Goal: Task Accomplishment & Management: Complete application form

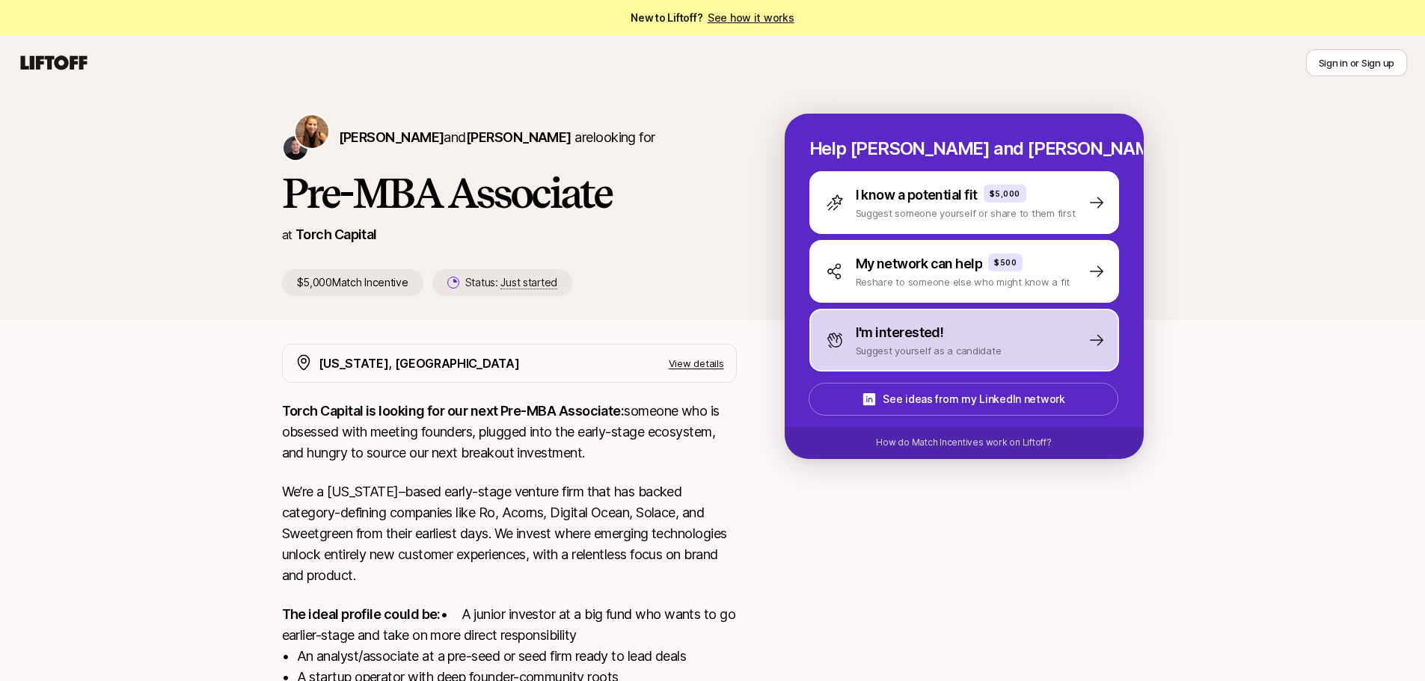
click at [921, 345] on p "Suggest yourself as a candidate" at bounding box center [928, 350] width 146 height 15
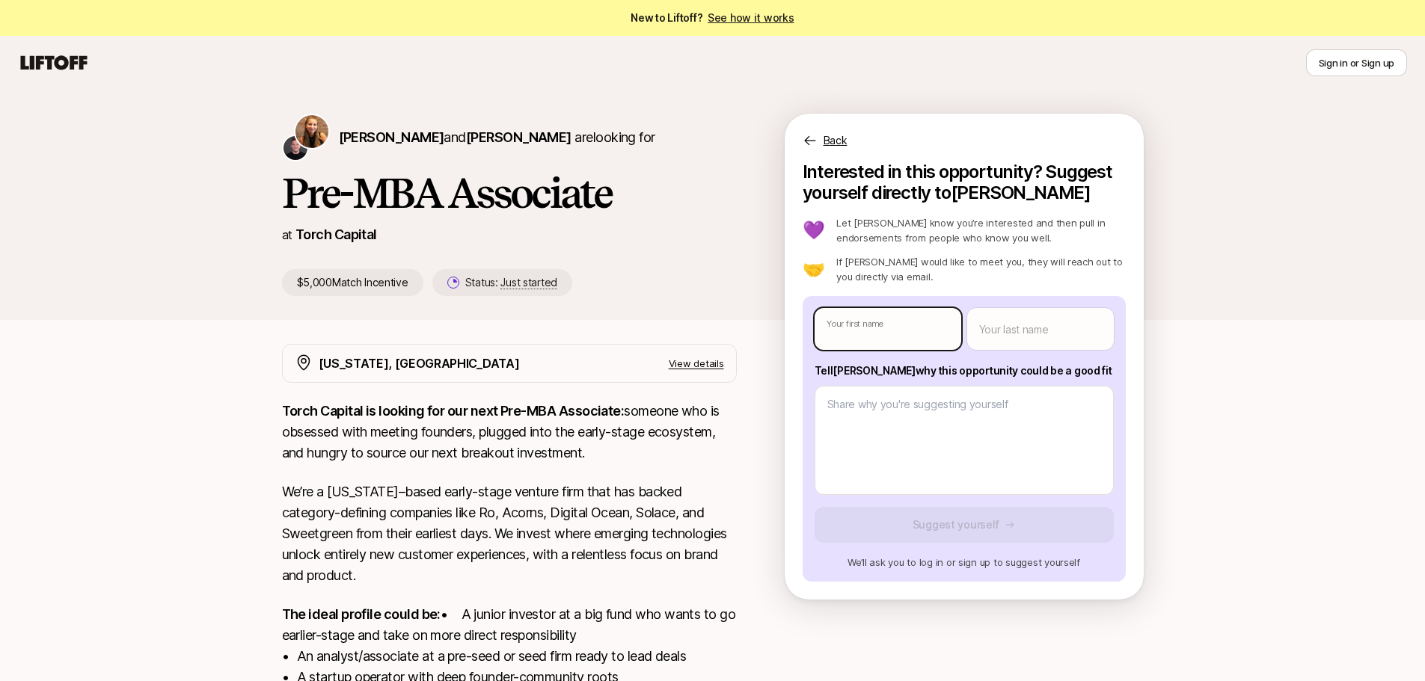
type textarea "x"
click at [901, 328] on body "New to Liftoff? See how it works Sign in or Sign up Sign in or Sign up [PERSON_…" at bounding box center [712, 340] width 1425 height 681
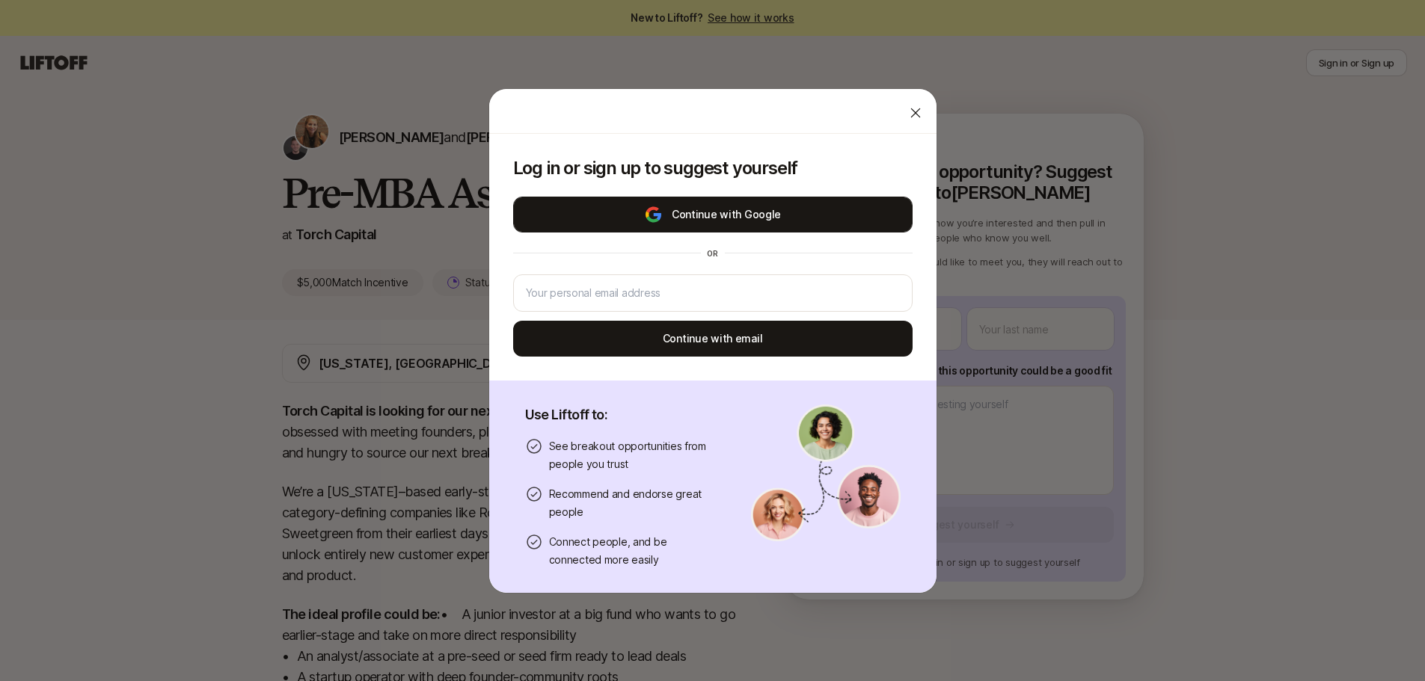
click at [691, 218] on button "Continue with Google" at bounding box center [712, 215] width 399 height 36
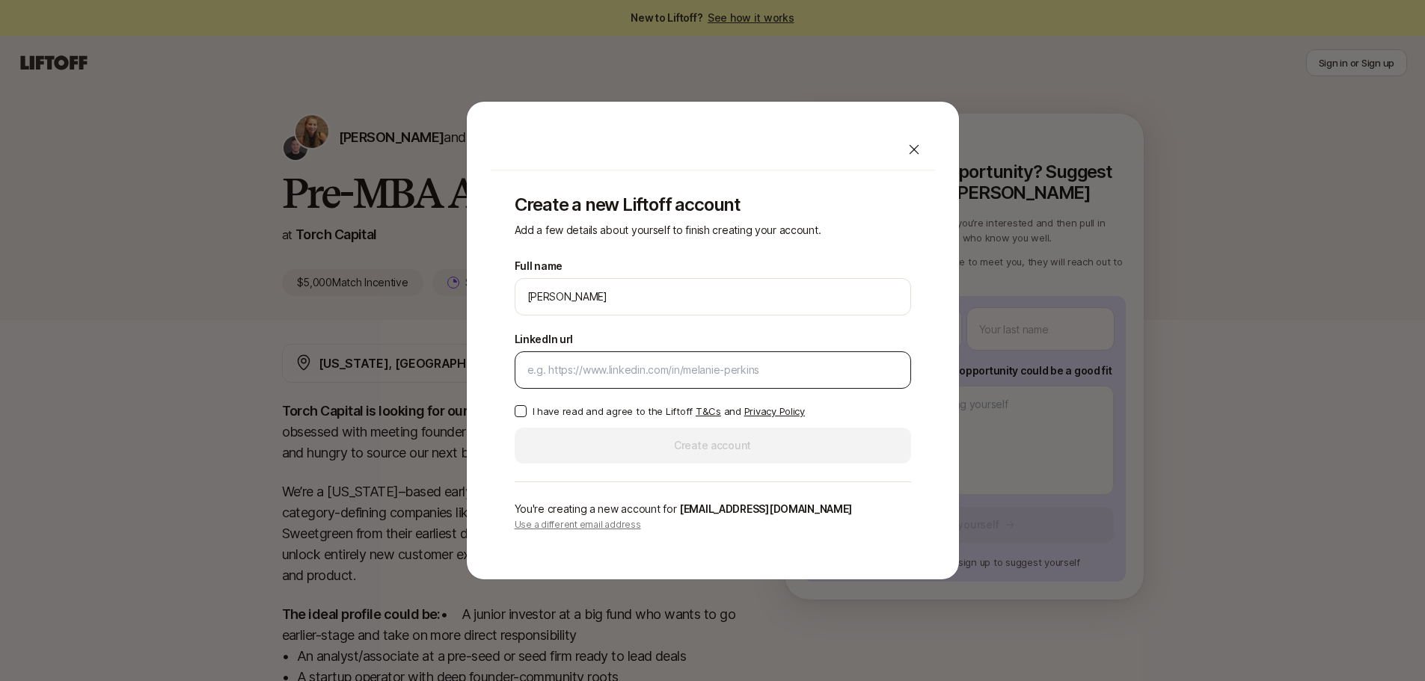
click at [636, 369] on input "LinkedIn url" at bounding box center [712, 370] width 371 height 18
click at [630, 370] on input "LinkedIn url" at bounding box center [712, 370] width 371 height 18
paste input "[URL][DOMAIN_NAME]"
type input "[URL][DOMAIN_NAME]"
click at [617, 414] on p "I have read and agree to the Liftoff T&Cs and Privacy Policy" at bounding box center [668, 411] width 272 height 15
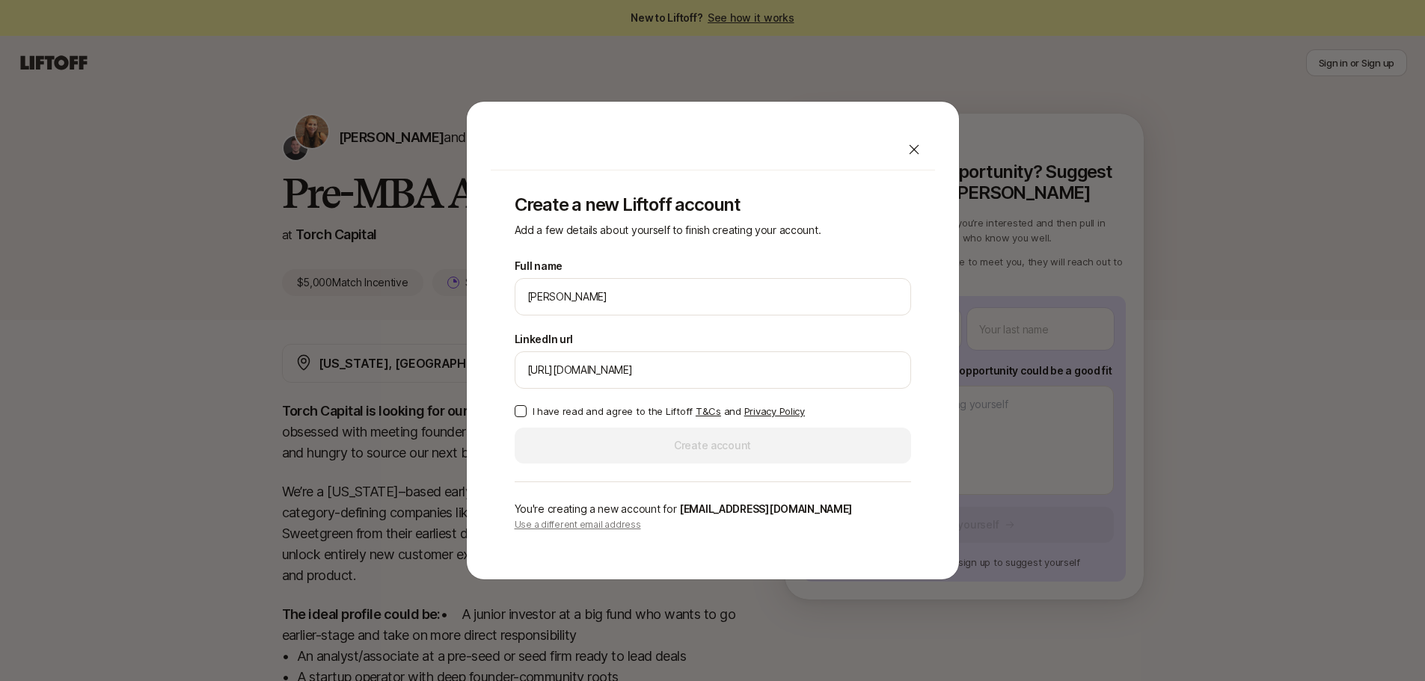
click at [526, 414] on button "I have read and agree to the Liftoff T&Cs and Privacy Policy" at bounding box center [520, 411] width 12 height 12
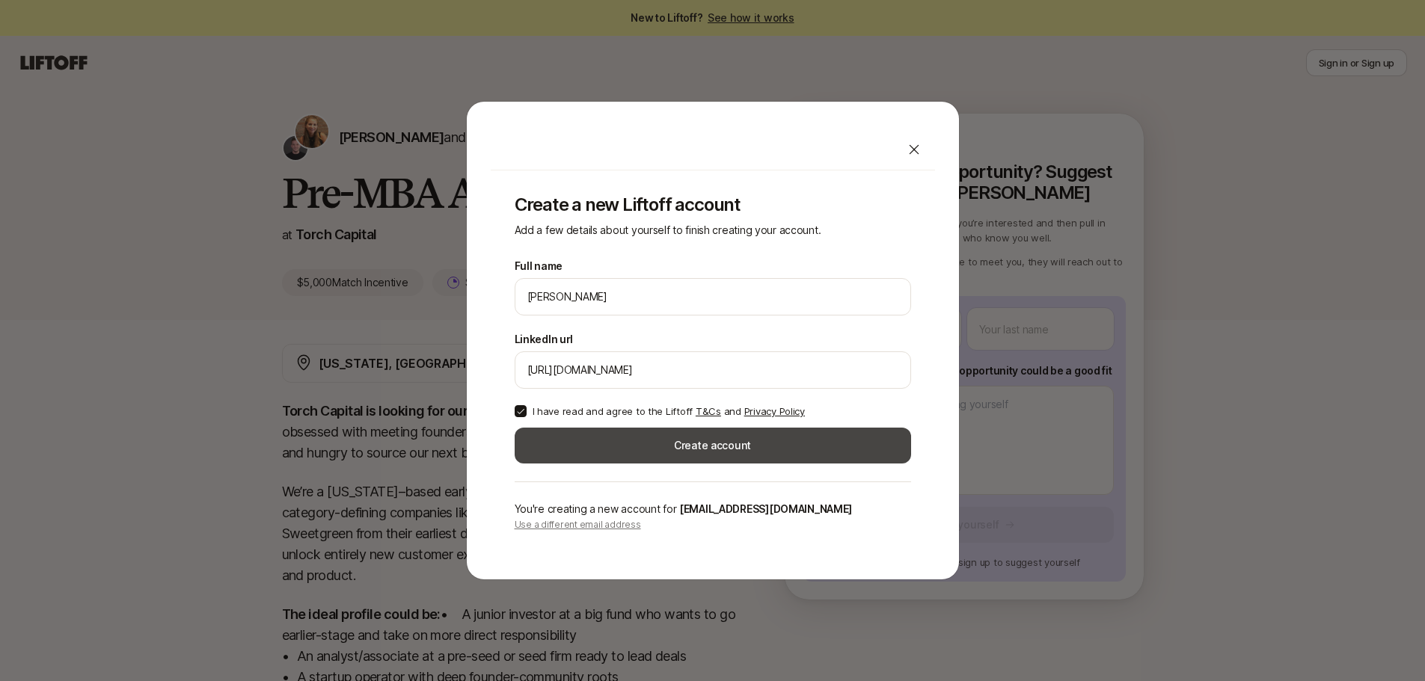
click at [701, 451] on button "Create account" at bounding box center [712, 446] width 396 height 36
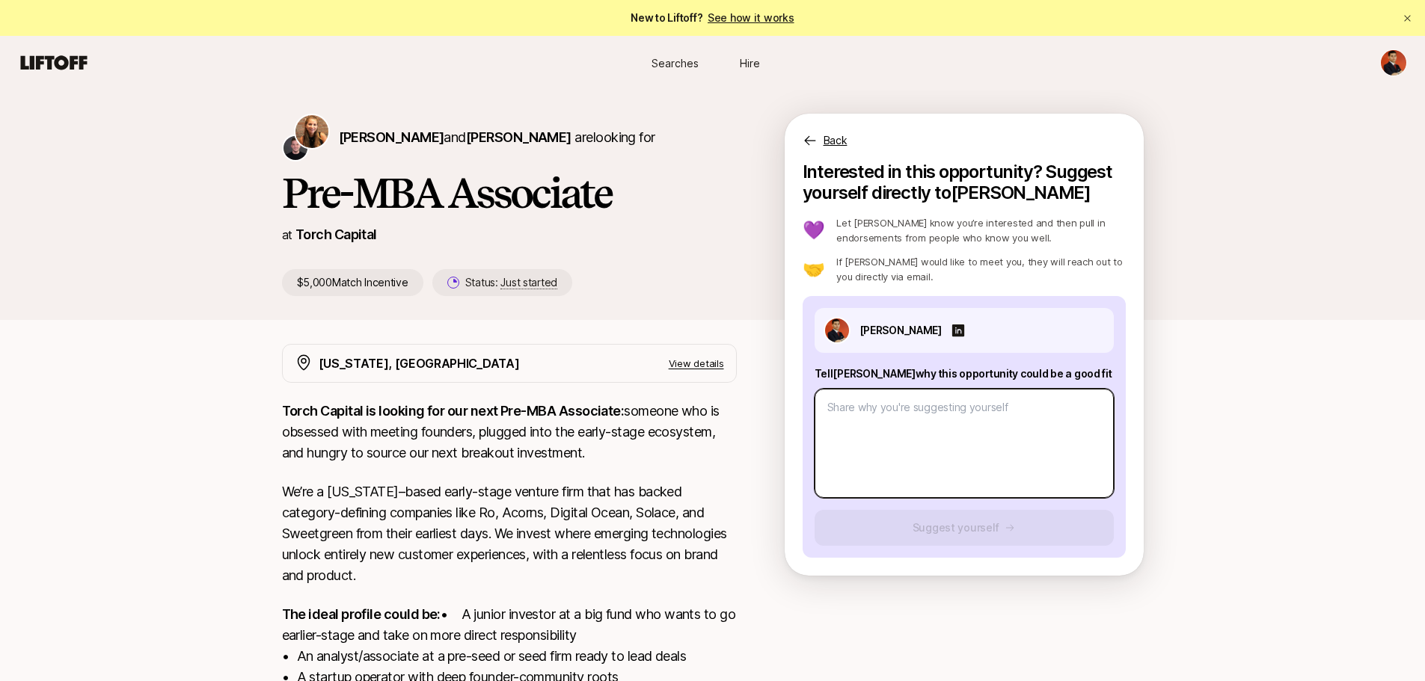
click at [900, 441] on textarea at bounding box center [963, 443] width 299 height 109
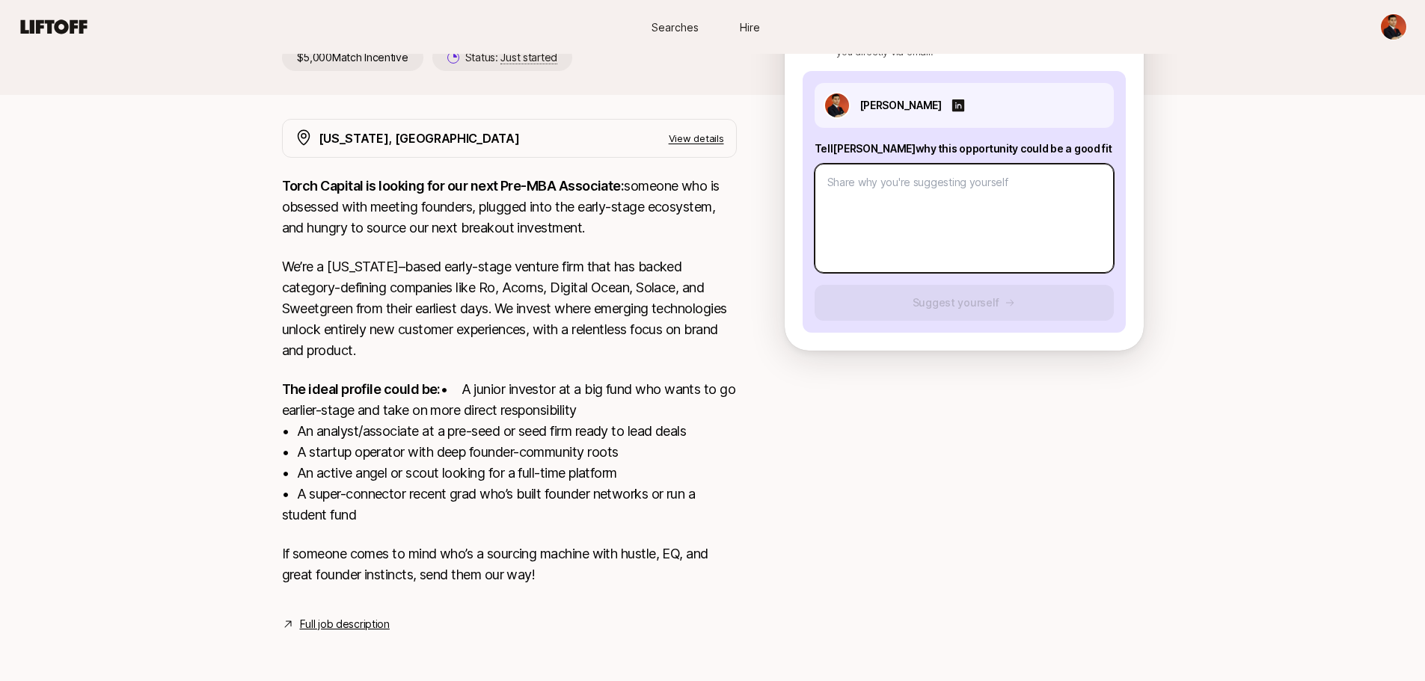
scroll to position [246, 0]
click at [935, 199] on textarea at bounding box center [963, 218] width 299 height 109
type textarea "x"
type textarea "H"
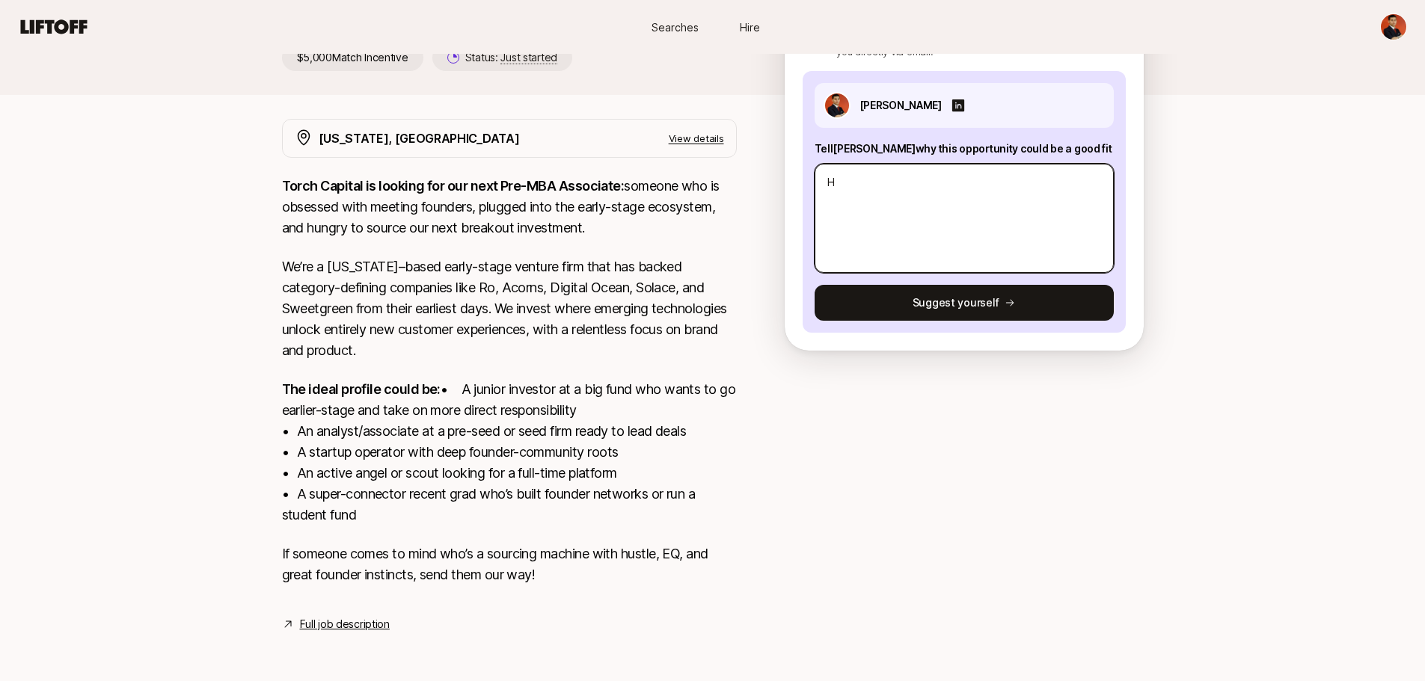
type textarea "x"
type textarea "HiN"
type textarea "x"
type textarea "HiN"
type textarea "x"
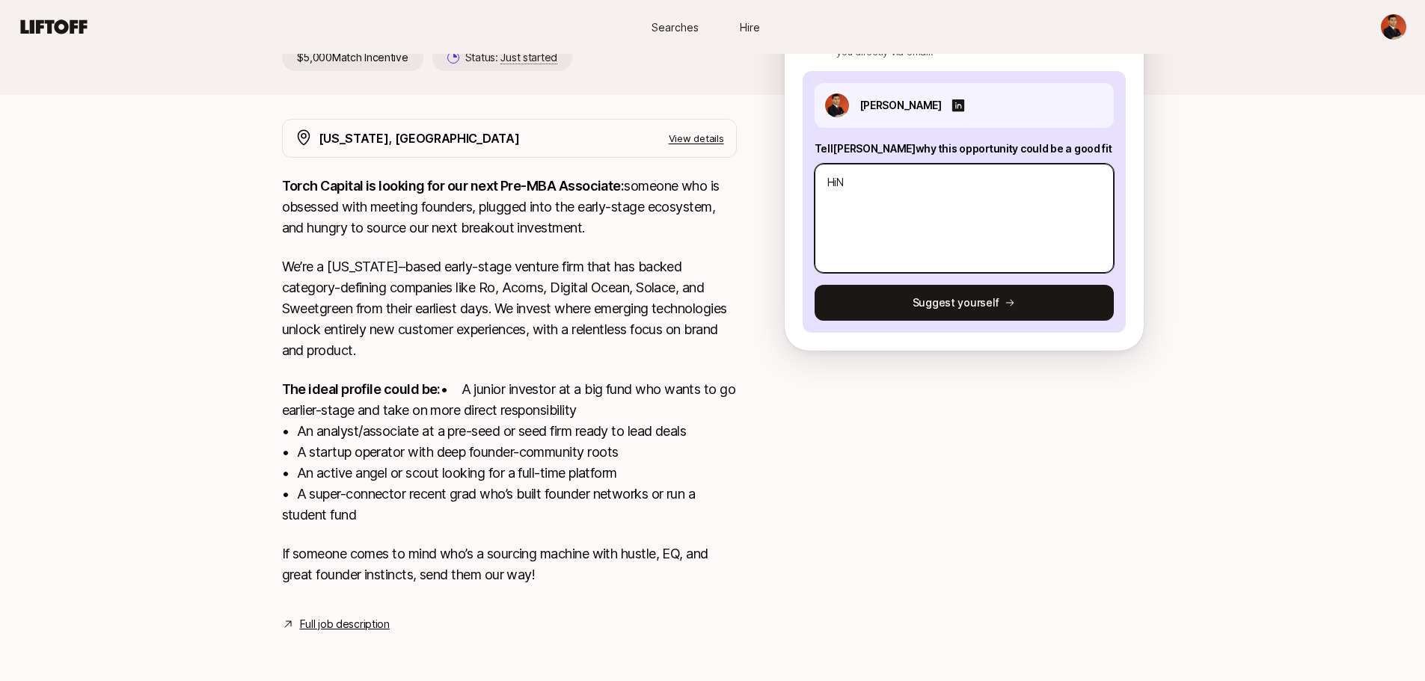
type textarea "HiN k"
type textarea "x"
type textarea "HiN"
type textarea "x"
type textarea "HiN"
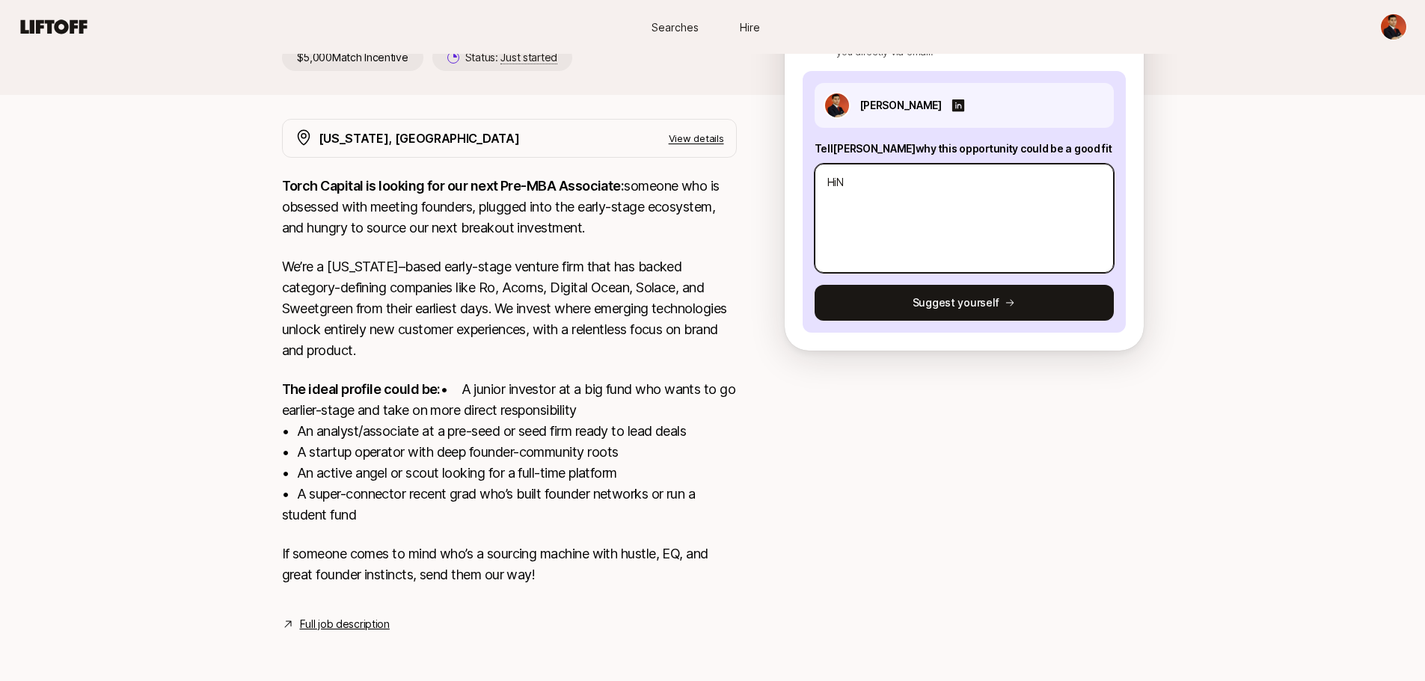
type textarea "x"
type textarea "Hi"
type textarea "x"
type textarea "Hi"
type textarea "x"
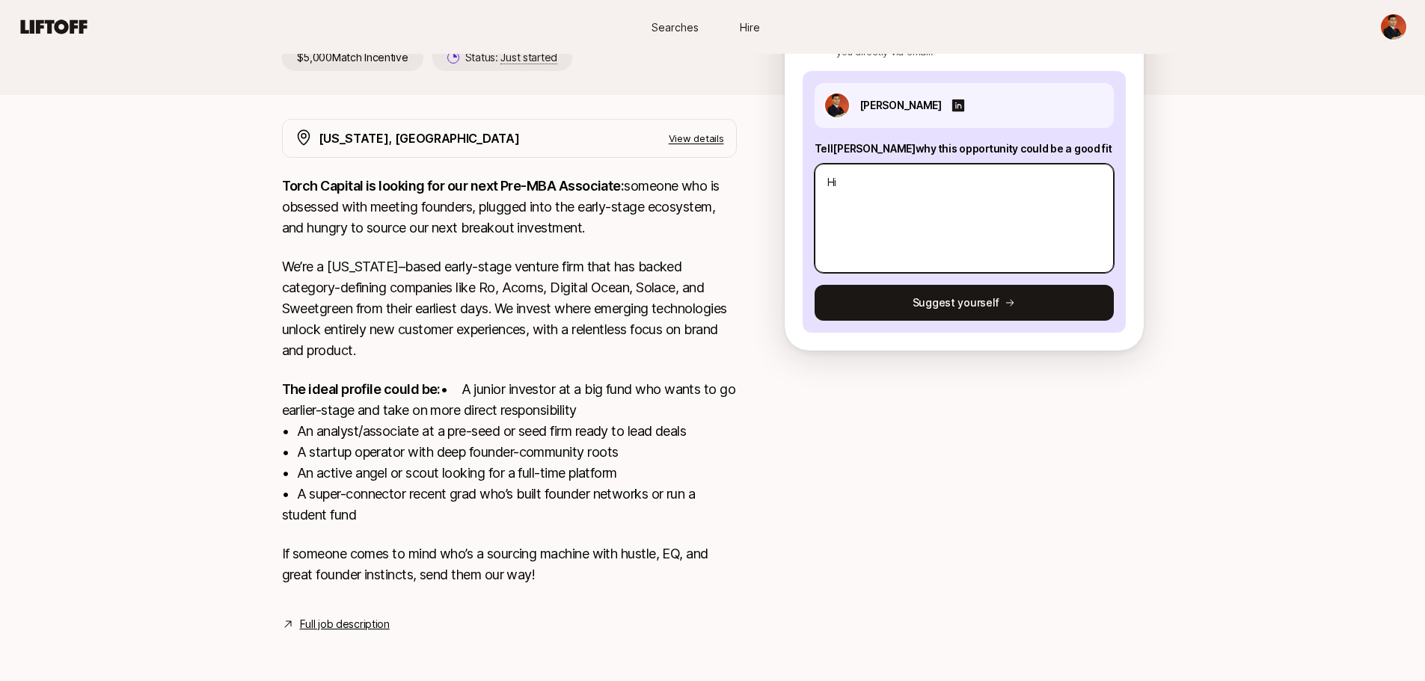
type textarea "Hi k"
type textarea "x"
type textarea "Hi ka"
type textarea "x"
type textarea "Hi k"
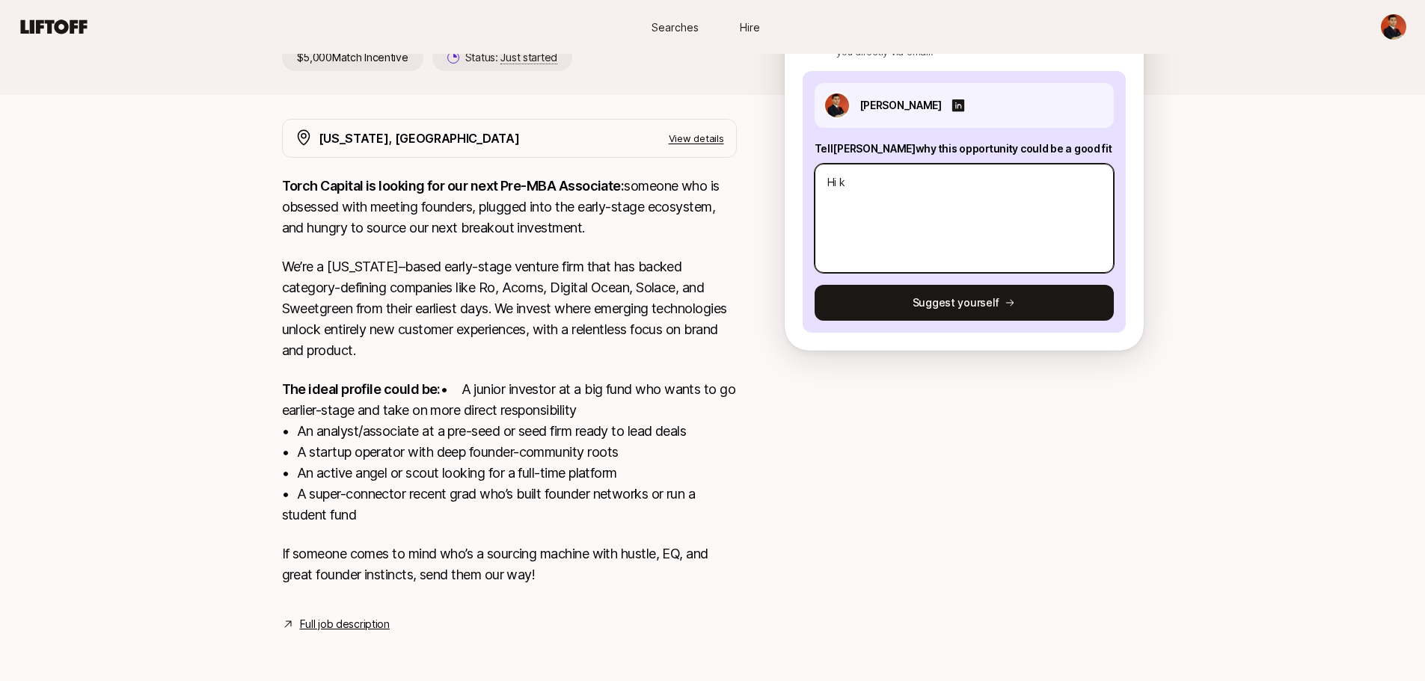
type textarea "x"
type textarea "Hi"
type textarea "x"
type textarea "Hi K"
type textarea "x"
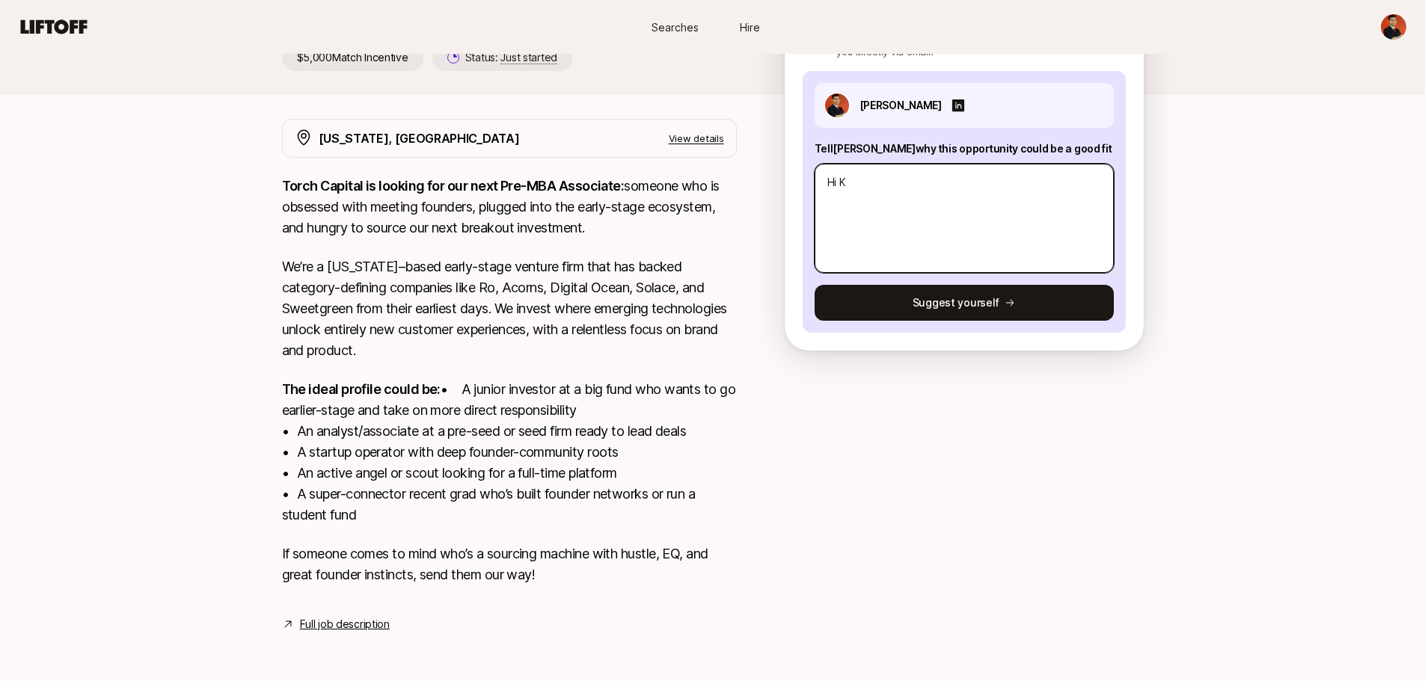
type textarea "Hi [PERSON_NAME]"
type textarea "x"
type textarea "Hi [PERSON_NAME]"
type textarea "x"
type textarea "Hi [PERSON_NAME]"
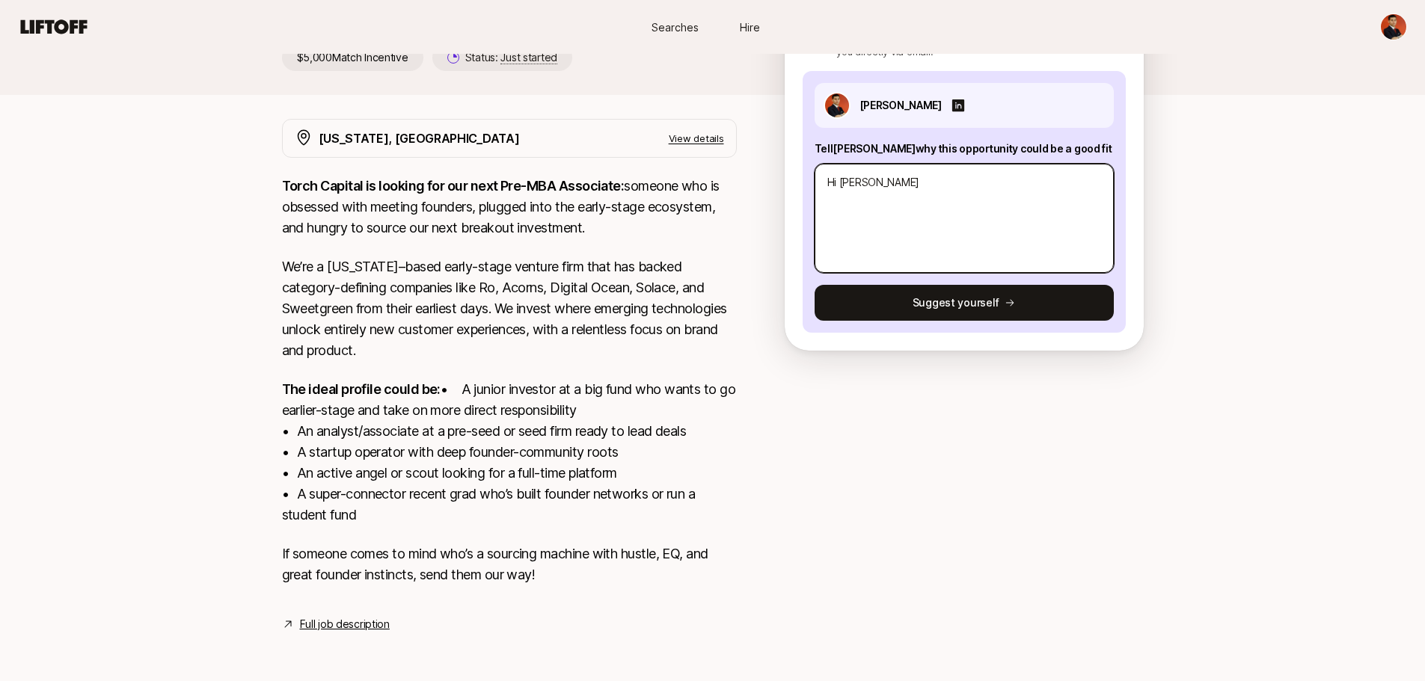
type textarea "x"
type textarea "Hi [PERSON_NAME]"
type textarea "x"
type textarea "Hi [PERSON_NAME],"
type textarea "x"
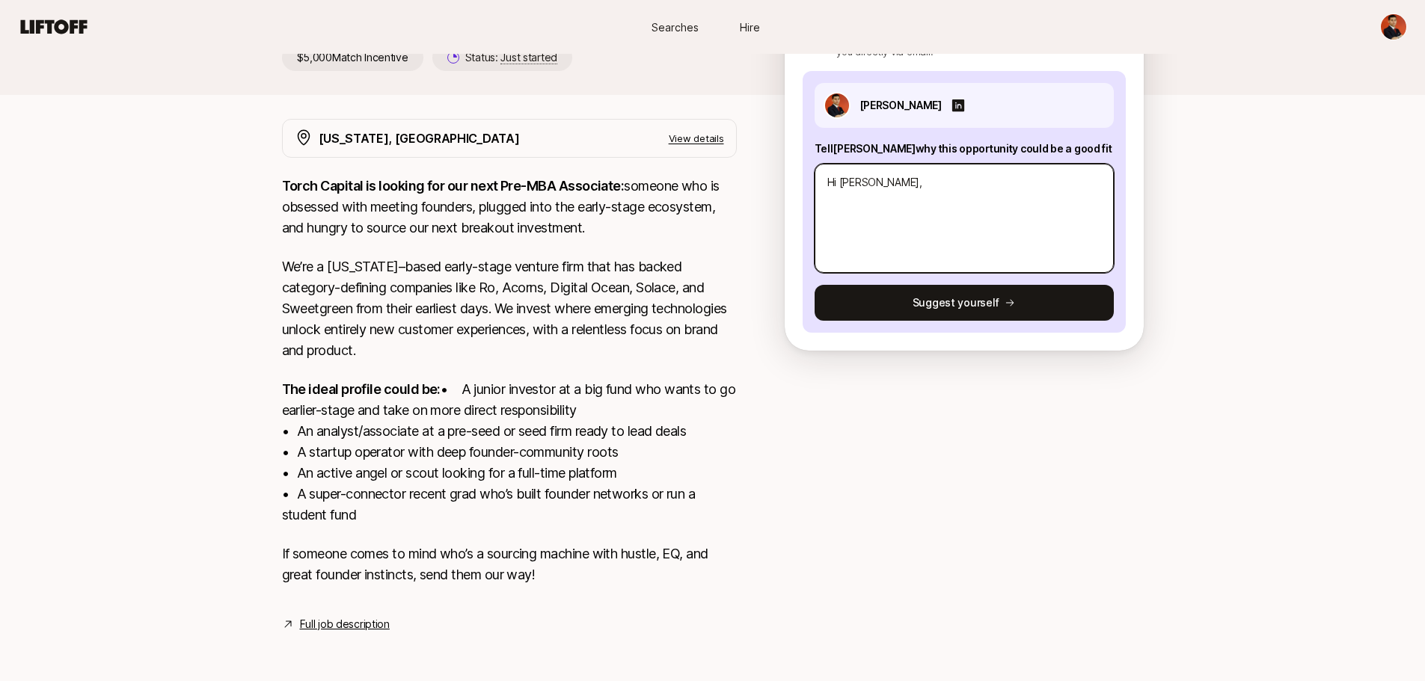
type textarea "Hi [PERSON_NAME]"
type textarea "x"
type textarea "Hi [PERSON_NAME]"
type textarea "x"
type textarea "Hi [PERSON_NAME]"
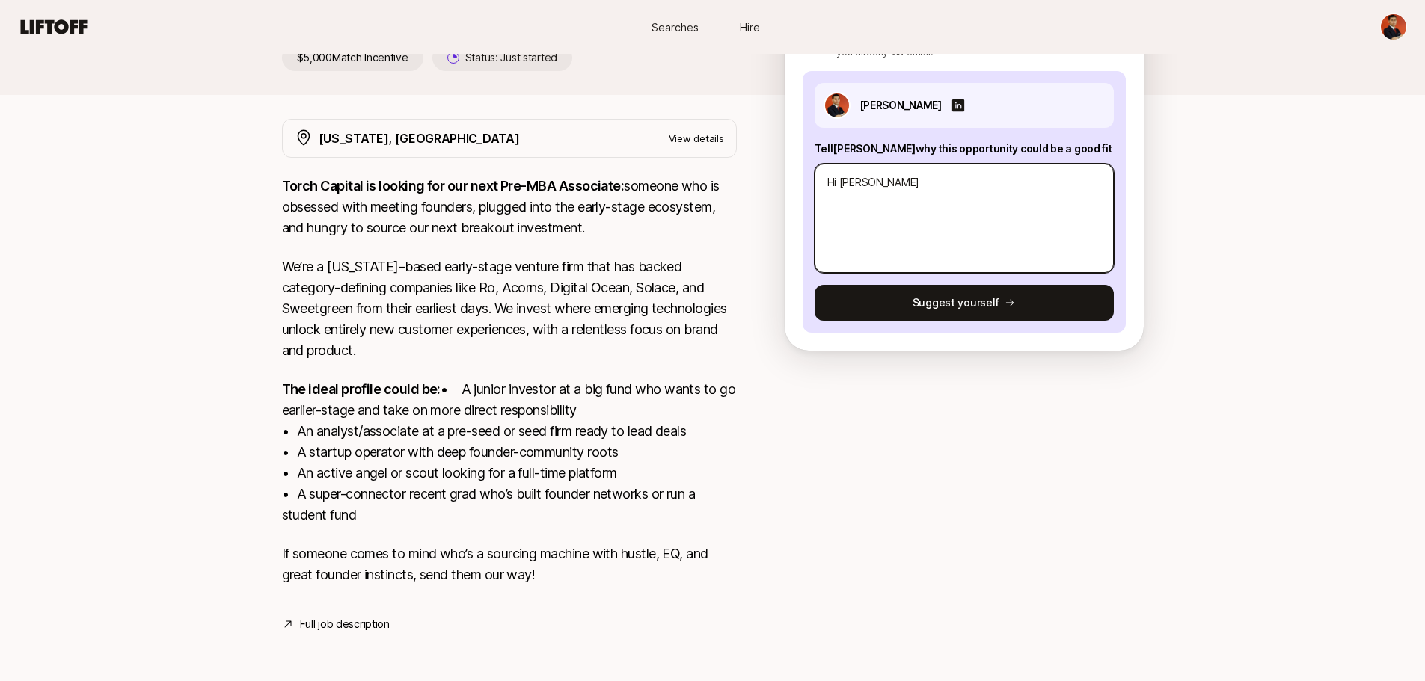
type textarea "x"
type textarea "Hi [PERSON_NAME]"
type textarea "x"
type textarea "Hi [PERSON_NAME],"
type textarea "x"
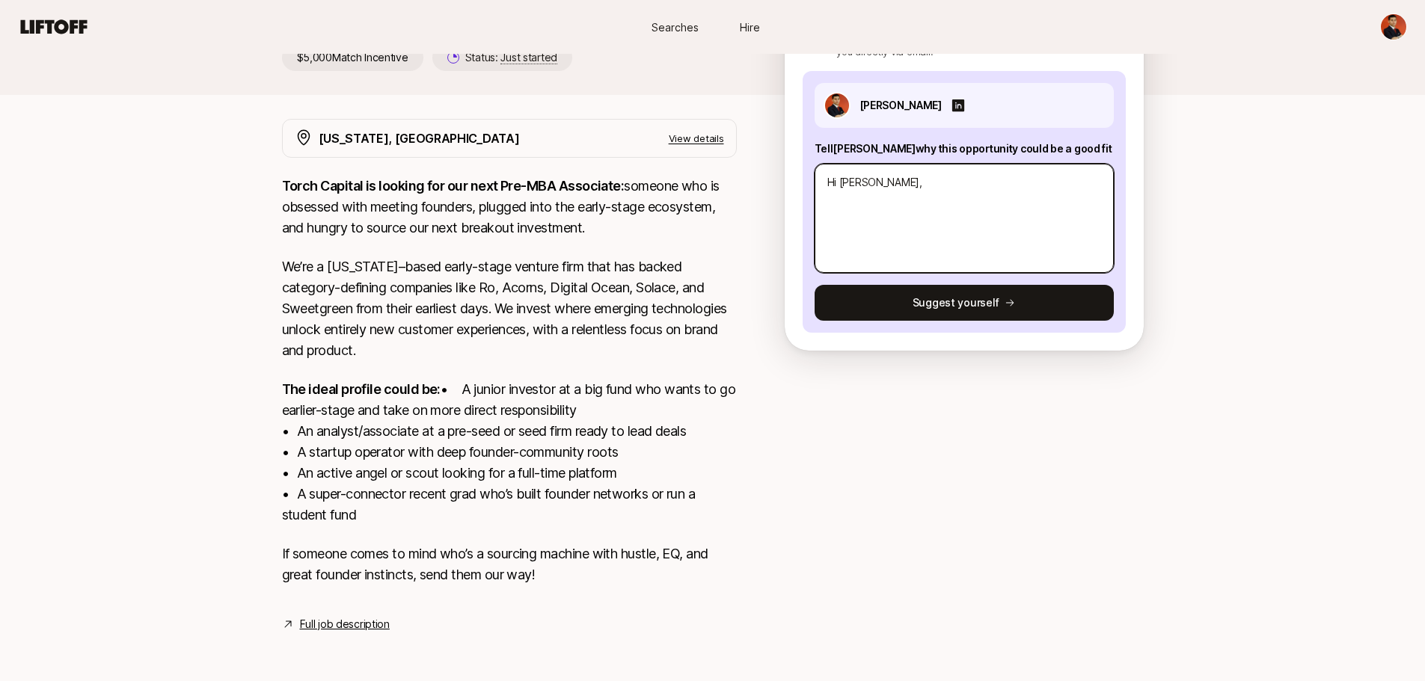
type textarea "Hi [PERSON_NAME],"
type textarea "x"
type textarea "Hi [PERSON_NAME], gr"
type textarea "x"
type textarea "Hi [PERSON_NAME], gre"
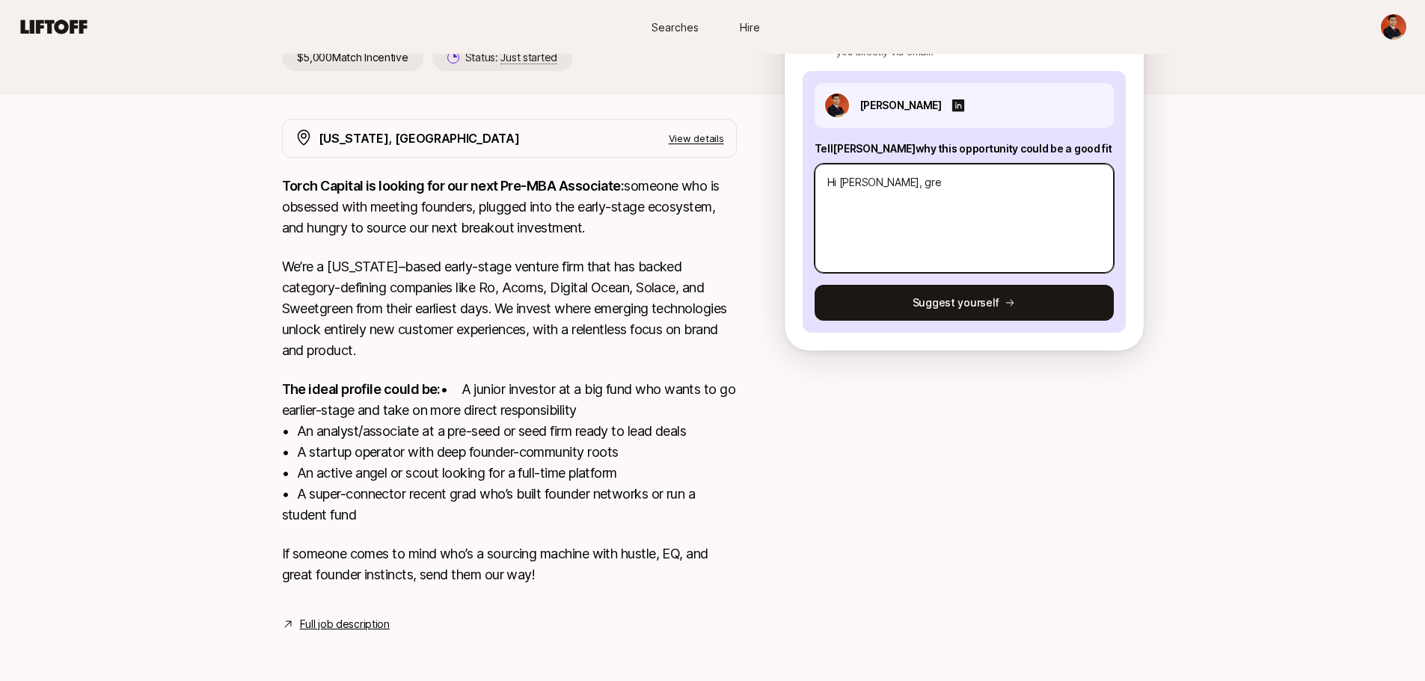
type textarea "x"
type textarea "Hi [PERSON_NAME], grea"
type textarea "x"
type textarea "Hi [PERSON_NAME], great"
type textarea "x"
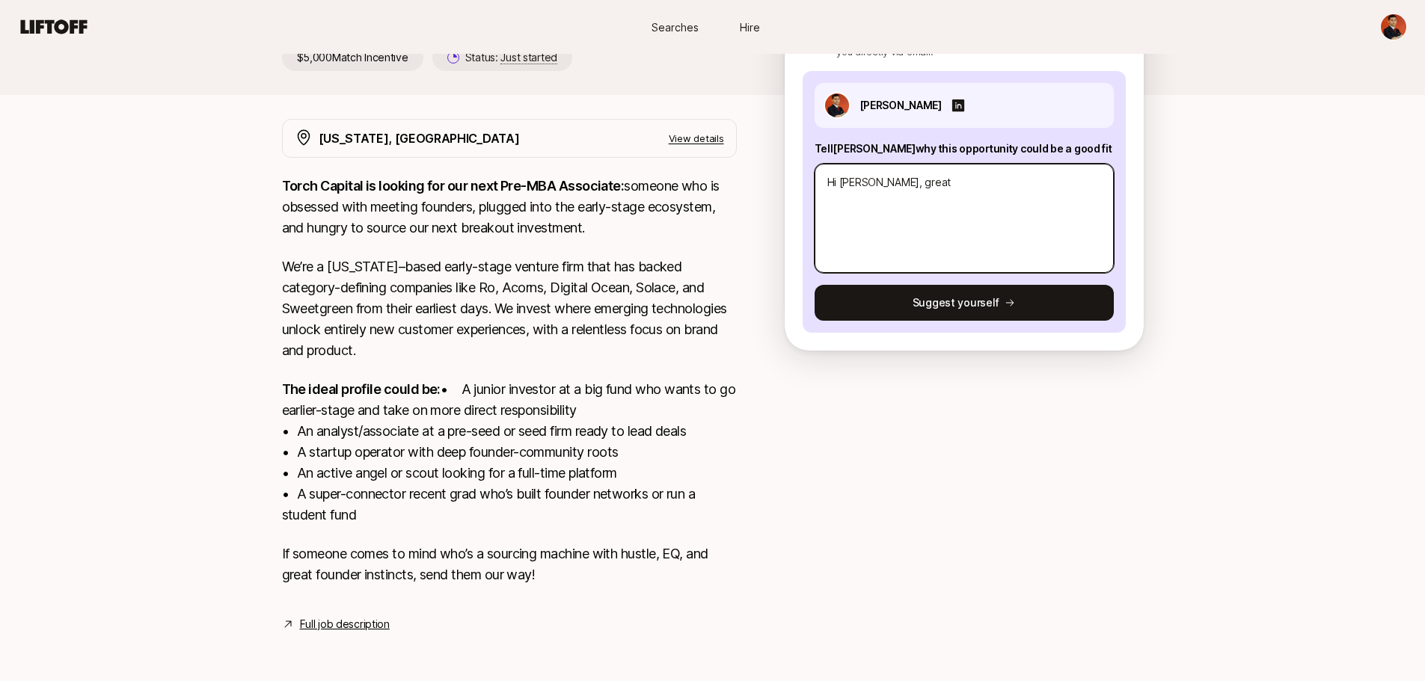
type textarea "Hi [PERSON_NAME], great"
type textarea "x"
type textarea "Hi [PERSON_NAME], great t"
type textarea "x"
type textarea "Hi [PERSON_NAME], great to"
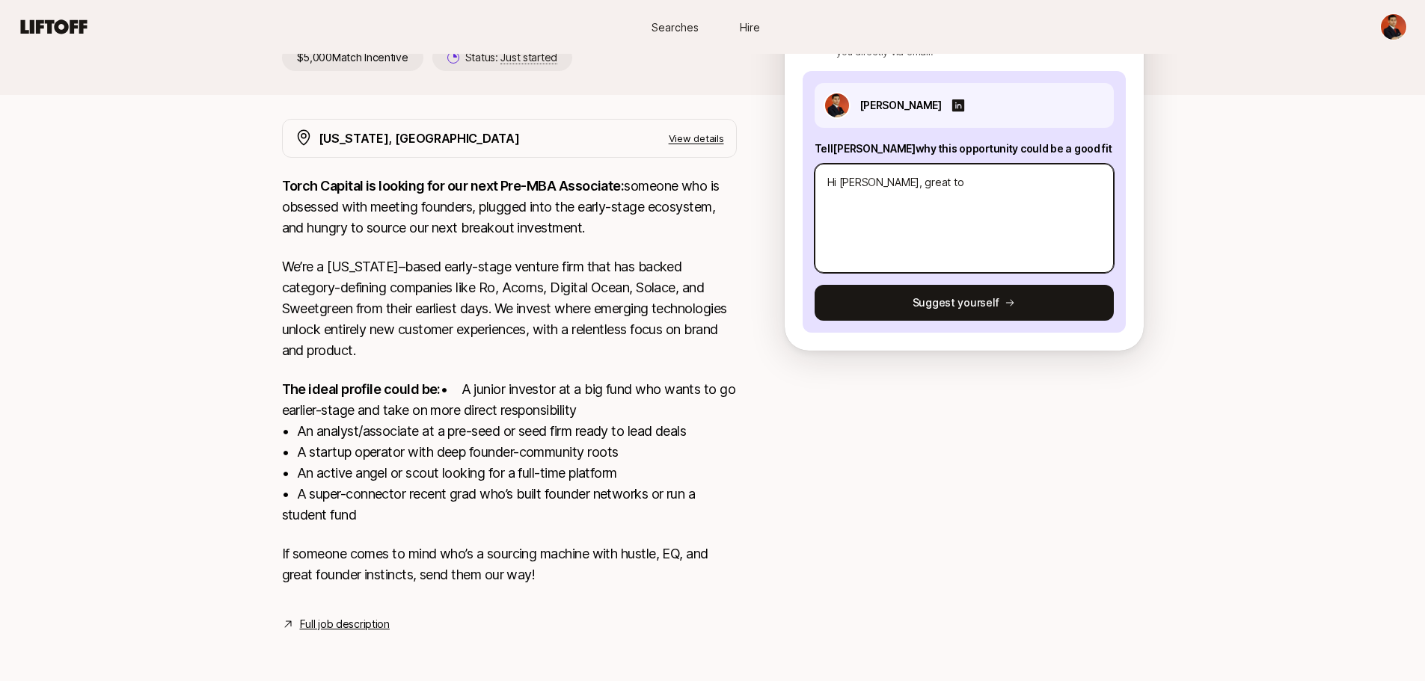
type textarea "x"
type textarea "Hi [PERSON_NAME], great to"
type textarea "x"
type textarea "Hi [PERSON_NAME], great to e"
type textarea "x"
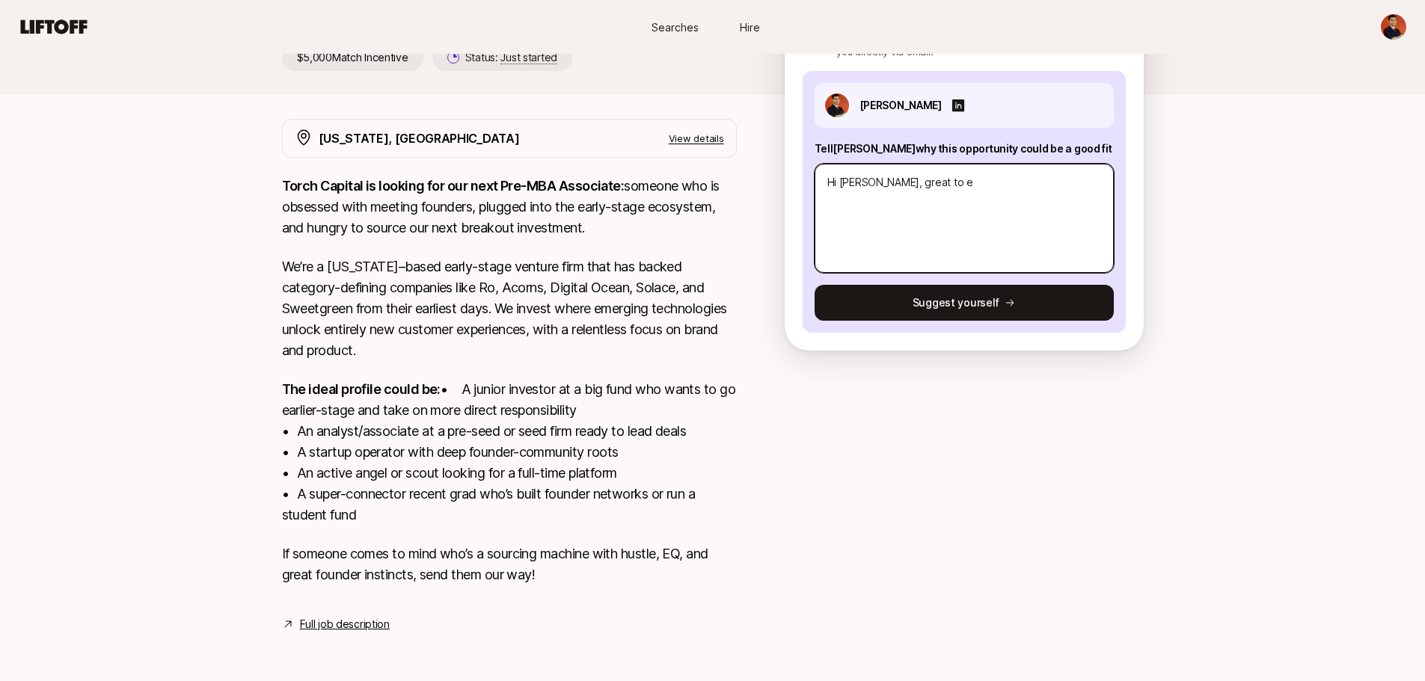
type textarea "Hi [PERSON_NAME], great to e-"
type textarea "x"
type textarea "Hi [PERSON_NAME], great to e-m"
type textarea "x"
type textarea "Hi [PERSON_NAME], great to e-me"
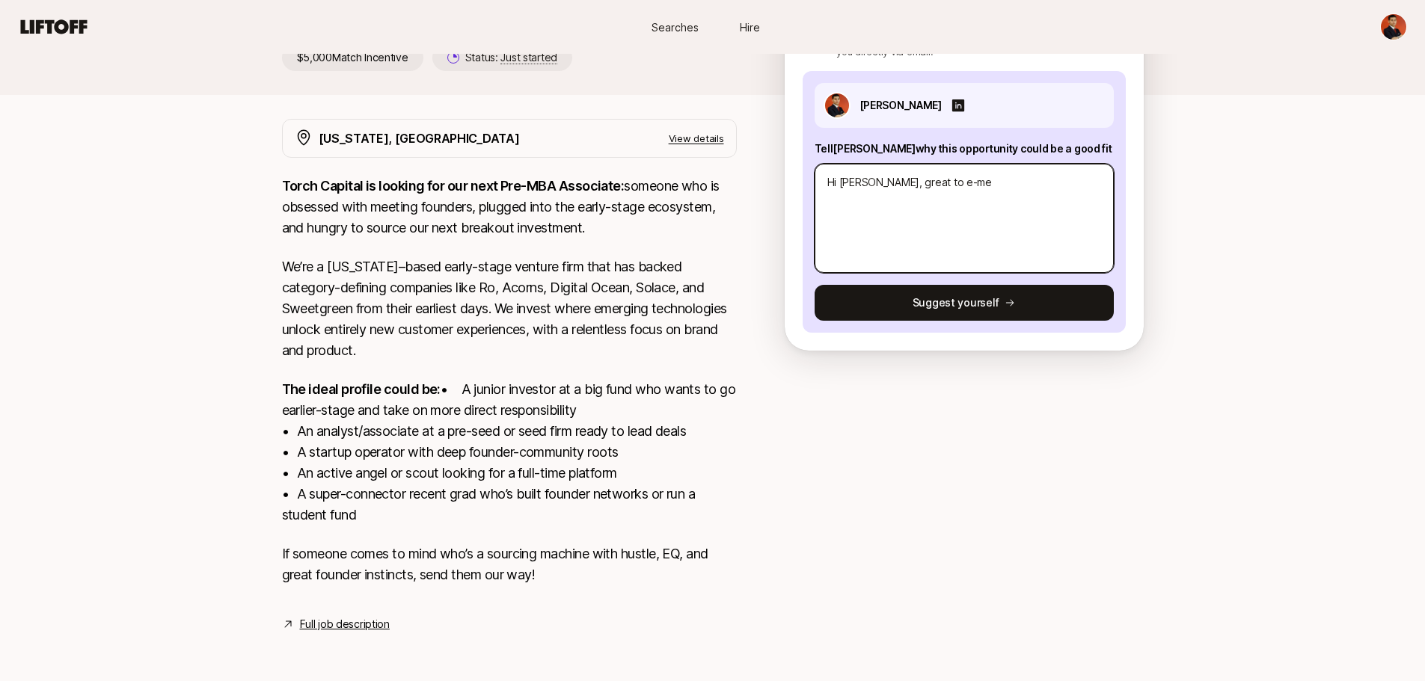
type textarea "x"
type textarea "Hi [PERSON_NAME], great to e-mee"
type textarea "x"
type textarea "Hi [PERSON_NAME], great to e-meet"
type textarea "x"
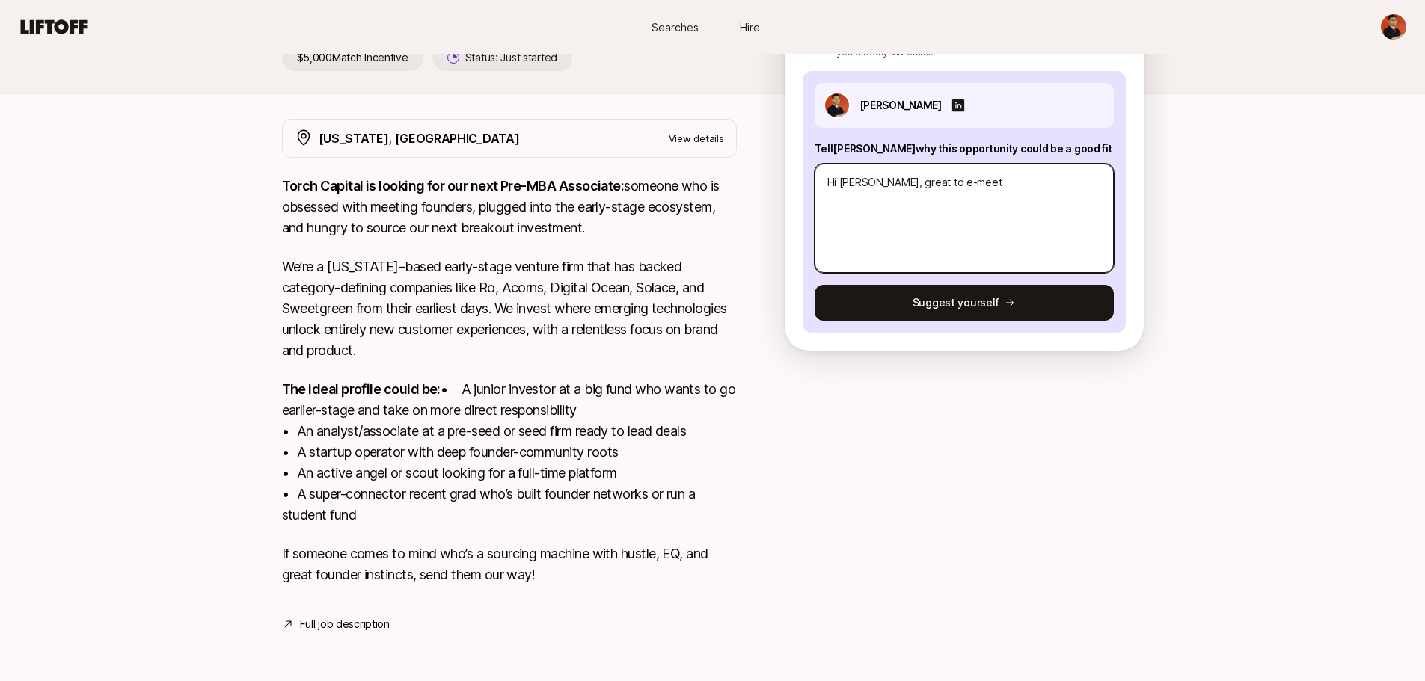
type textarea "Hi [PERSON_NAME], great to e-meet"
type textarea "x"
type textarea "Hi [PERSON_NAME], great to e-meet y"
type textarea "x"
type textarea "Hi [PERSON_NAME], great to e-meet [PERSON_NAME]"
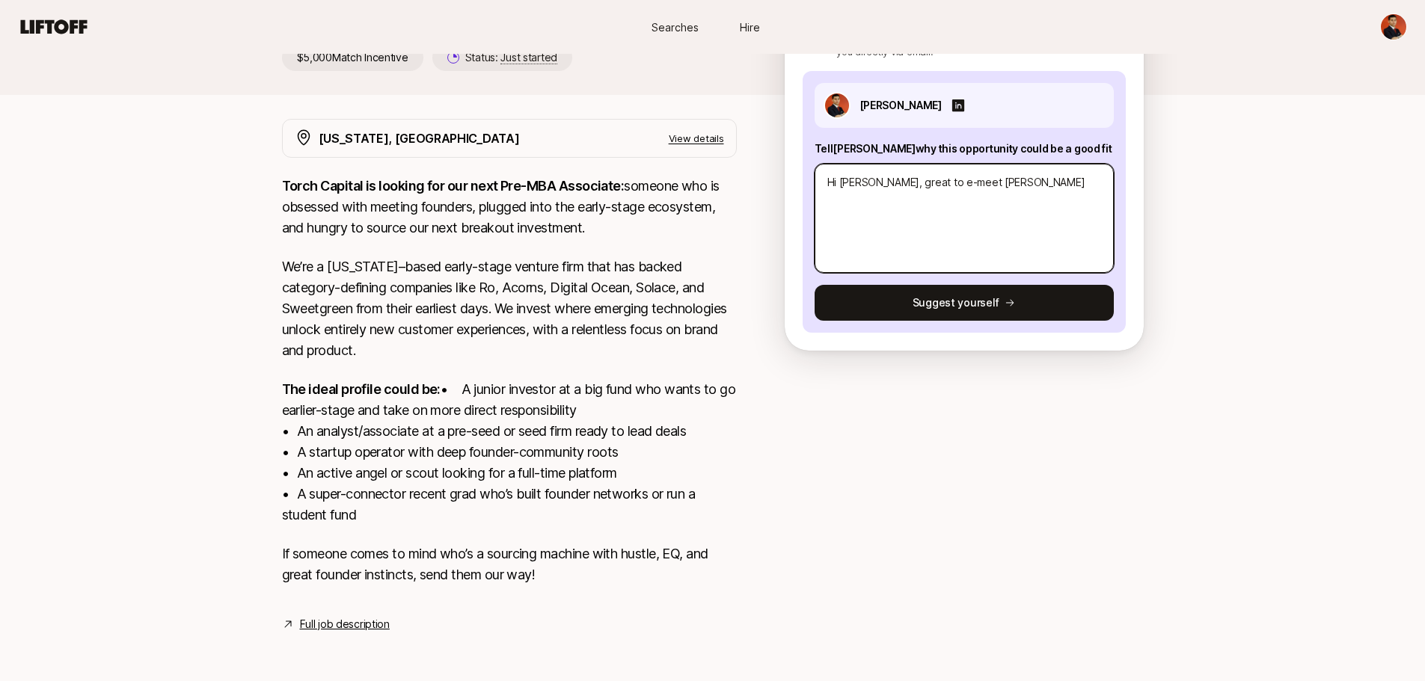
type textarea "x"
type textarea "Hi [PERSON_NAME], great to e-meet you"
type textarea "x"
type textarea "Hi [PERSON_NAME], great to e-meet you!"
type textarea "x"
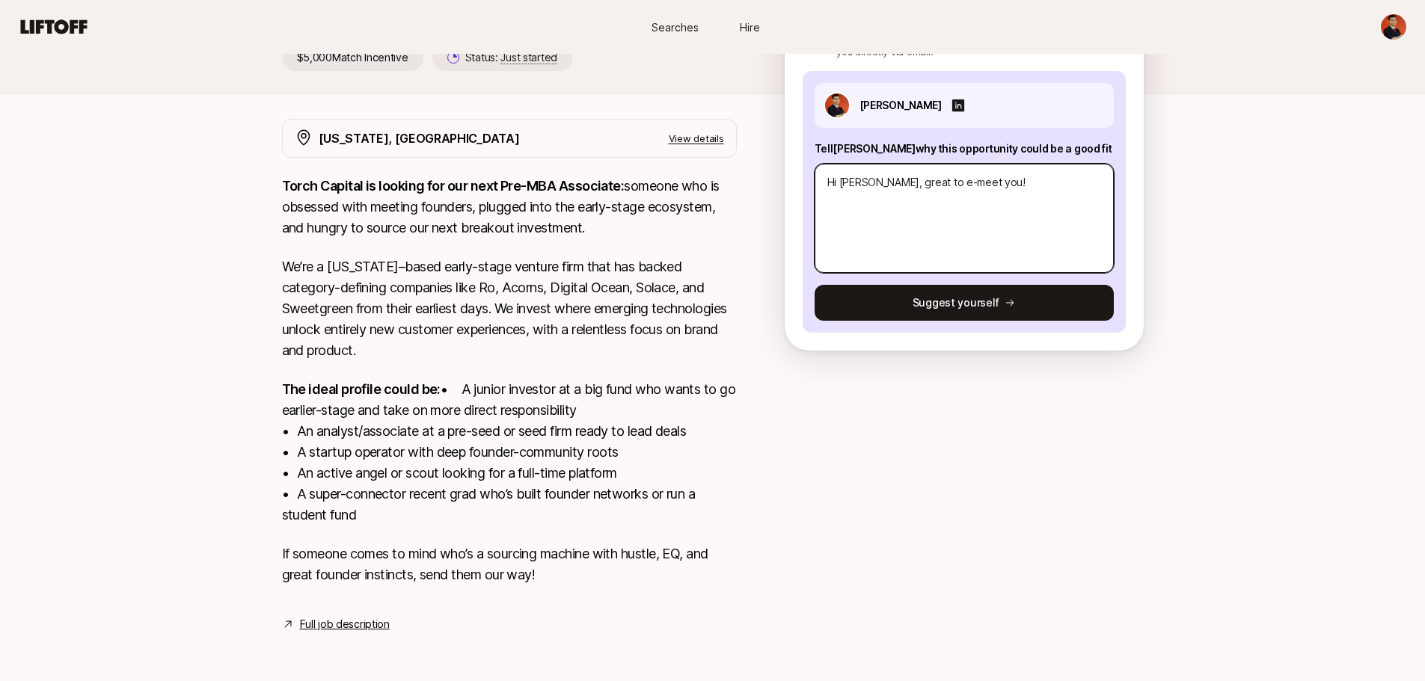
type textarea "Hi [PERSON_NAME], great to e-meet you!"
type textarea "x"
type textarea "Hi [PERSON_NAME], great to e-meet you!"
type textarea "x"
type textarea "Hi [PERSON_NAME], great to e-meet you! I"
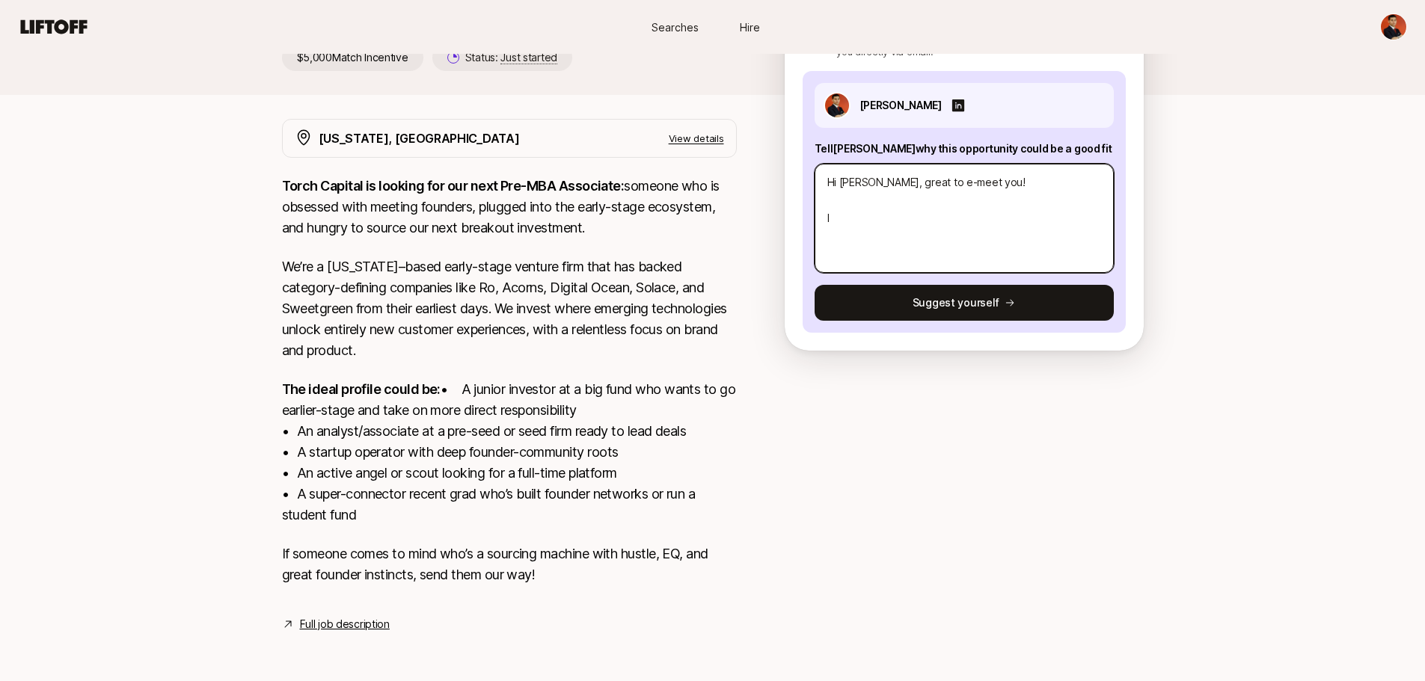
type textarea "x"
type textarea "Hi [PERSON_NAME], great to e-meet you! I'"
type textarea "x"
type textarea "Hi [PERSON_NAME], great to e-meet you! I'm"
type textarea "x"
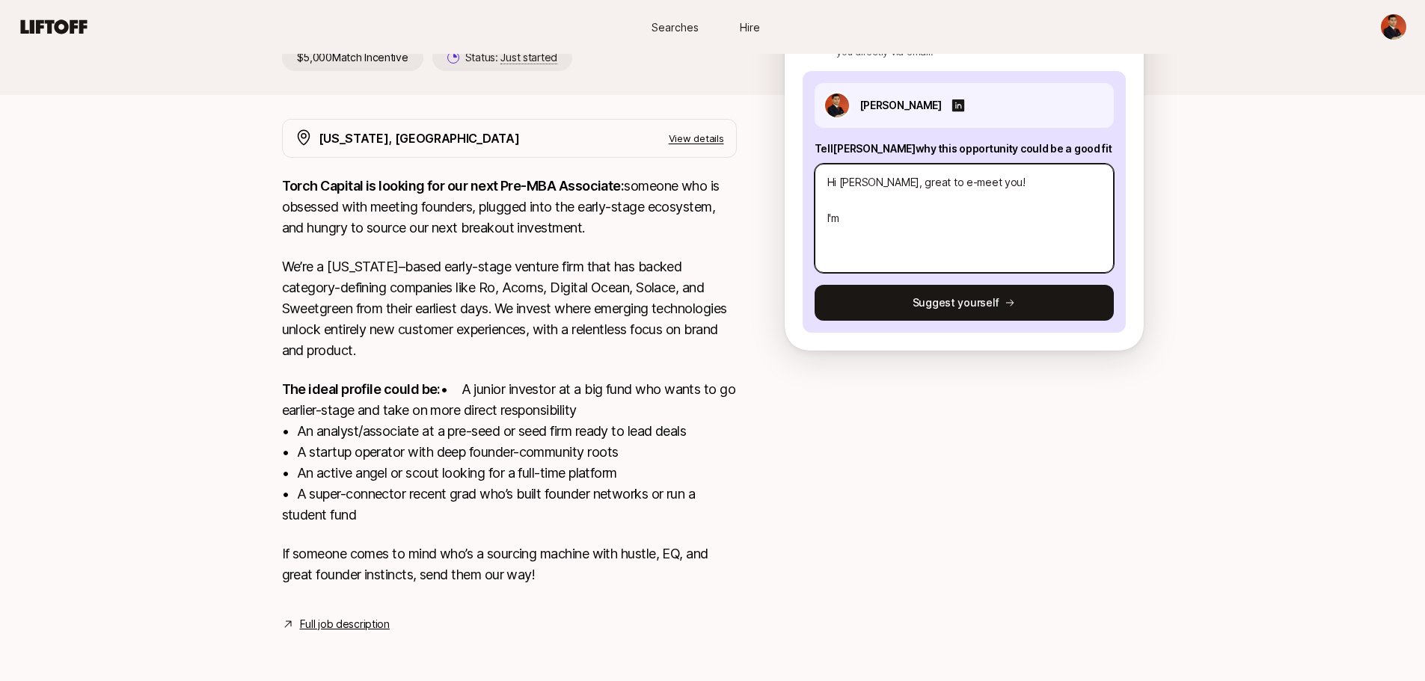
type textarea "Hi [PERSON_NAME], great to e-meet you! I'm"
type textarea "x"
type textarea "Hi [PERSON_NAME], great to e-meet you! I'm a"
type textarea "x"
type textarea "Hi [PERSON_NAME], great to e-meet you! I'm"
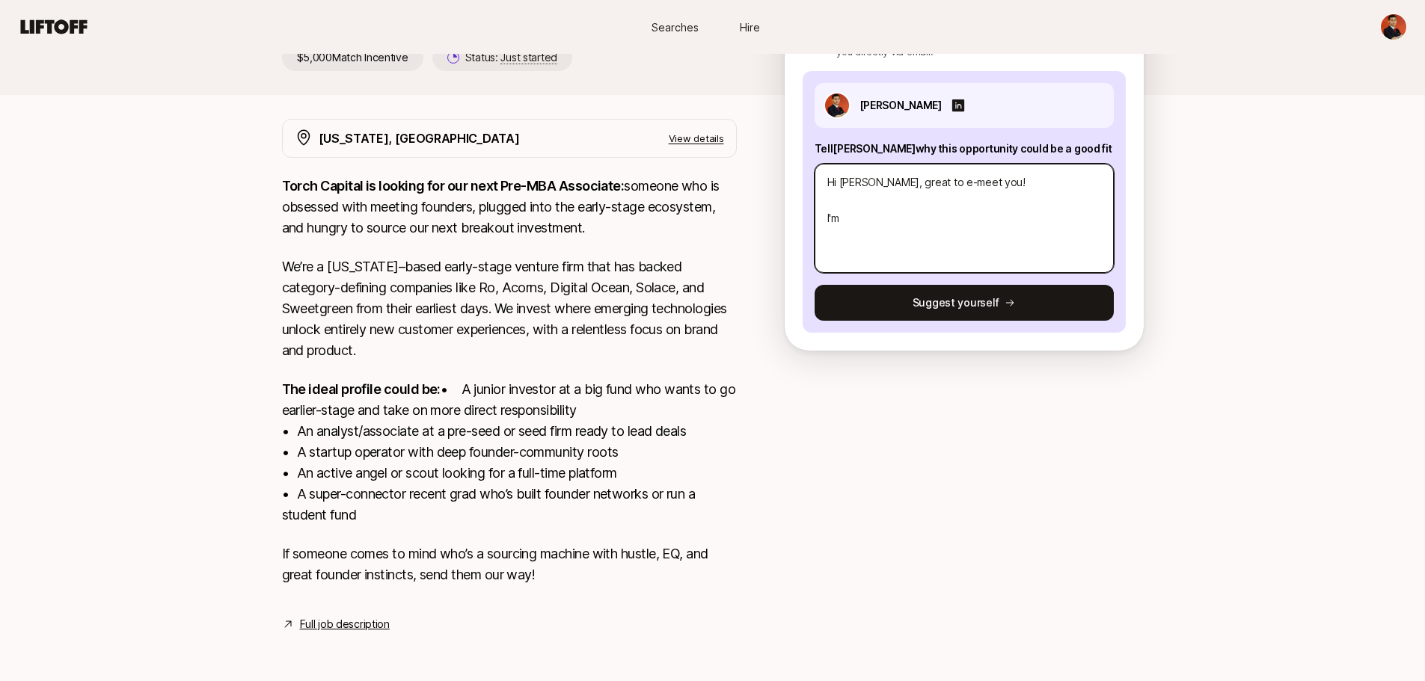
type textarea "x"
type textarea "Hi [PERSON_NAME], great to e-meet you! I'm"
type textarea "x"
type textarea "Hi [PERSON_NAME], great to e-meet you! I'"
type textarea "x"
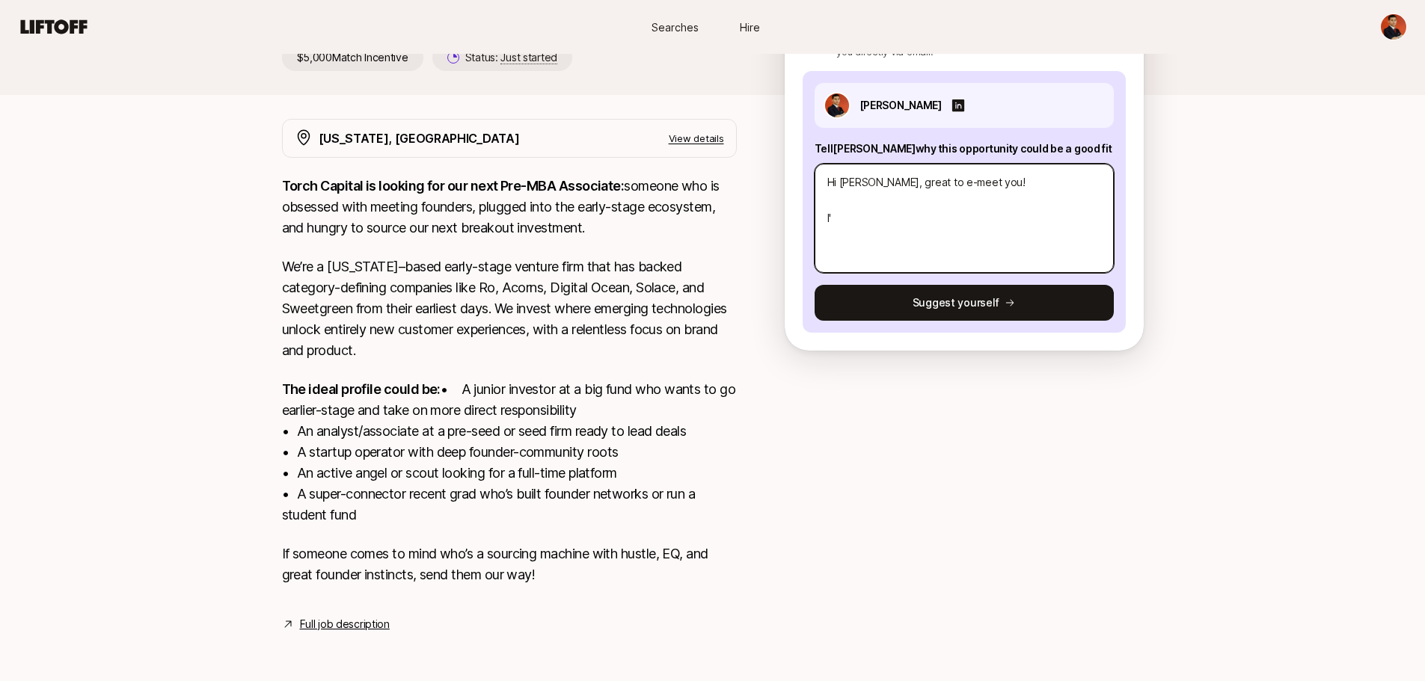
type textarea "Hi [PERSON_NAME], great to e-meet you! I"
type textarea "x"
type textarea "Hi [PERSON_NAME], great to e-meet you! I'"
type textarea "x"
type textarea "Hi [PERSON_NAME], great to e-meet you! I'm"
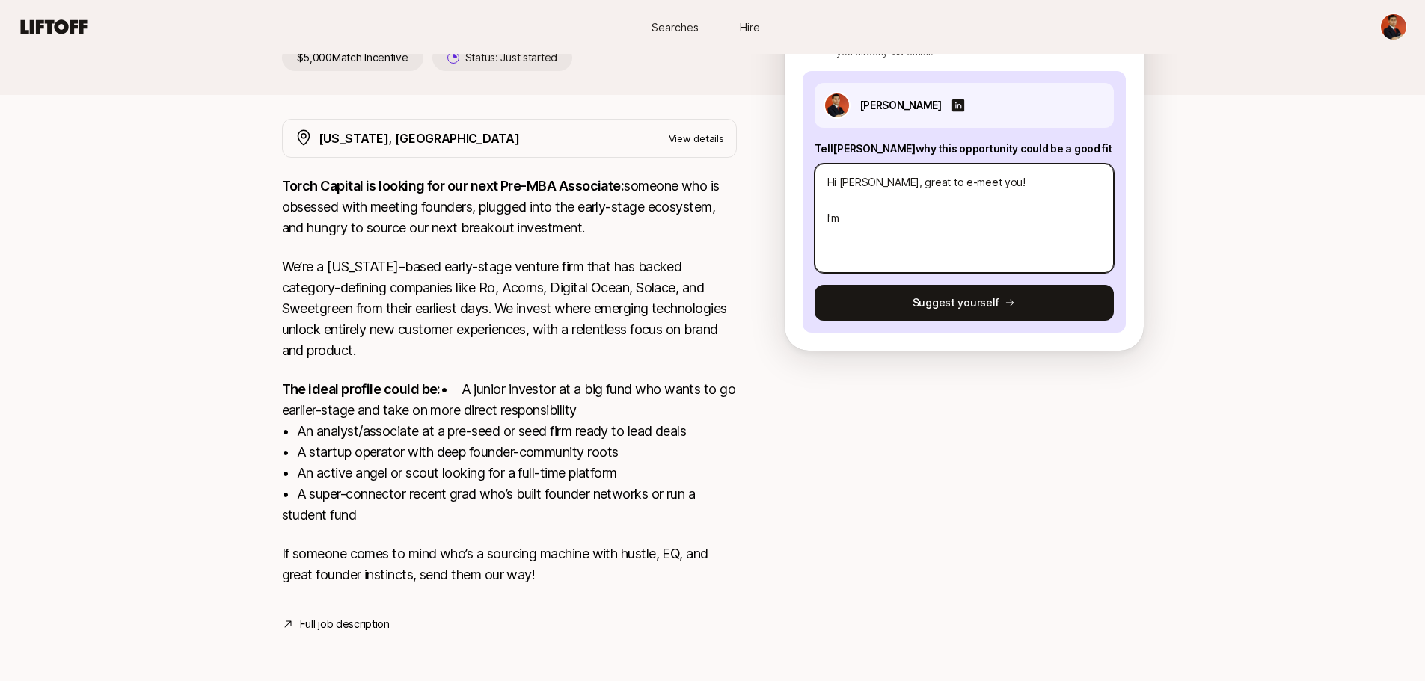
type textarea "x"
type textarea "Hi [PERSON_NAME], great to e-meet you! I'm"
type textarea "x"
type textarea "Hi [PERSON_NAME], great to e-meet you! I'm"
type textarea "x"
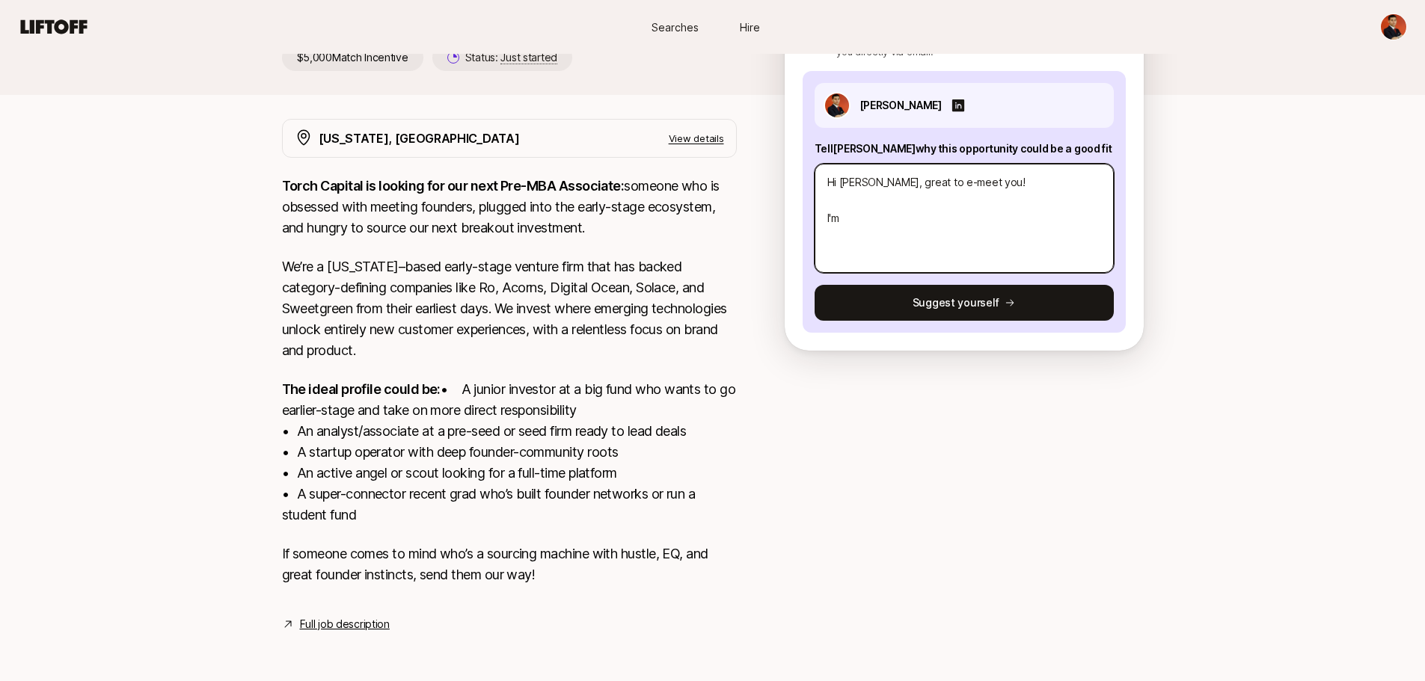
type textarea "Hi [PERSON_NAME], great to e-meet you! I'"
type textarea "x"
type textarea "Hi [PERSON_NAME], great to e-meet you! I"
type textarea "x"
type textarea "Hi [PERSON_NAME], great to e-meet you! I"
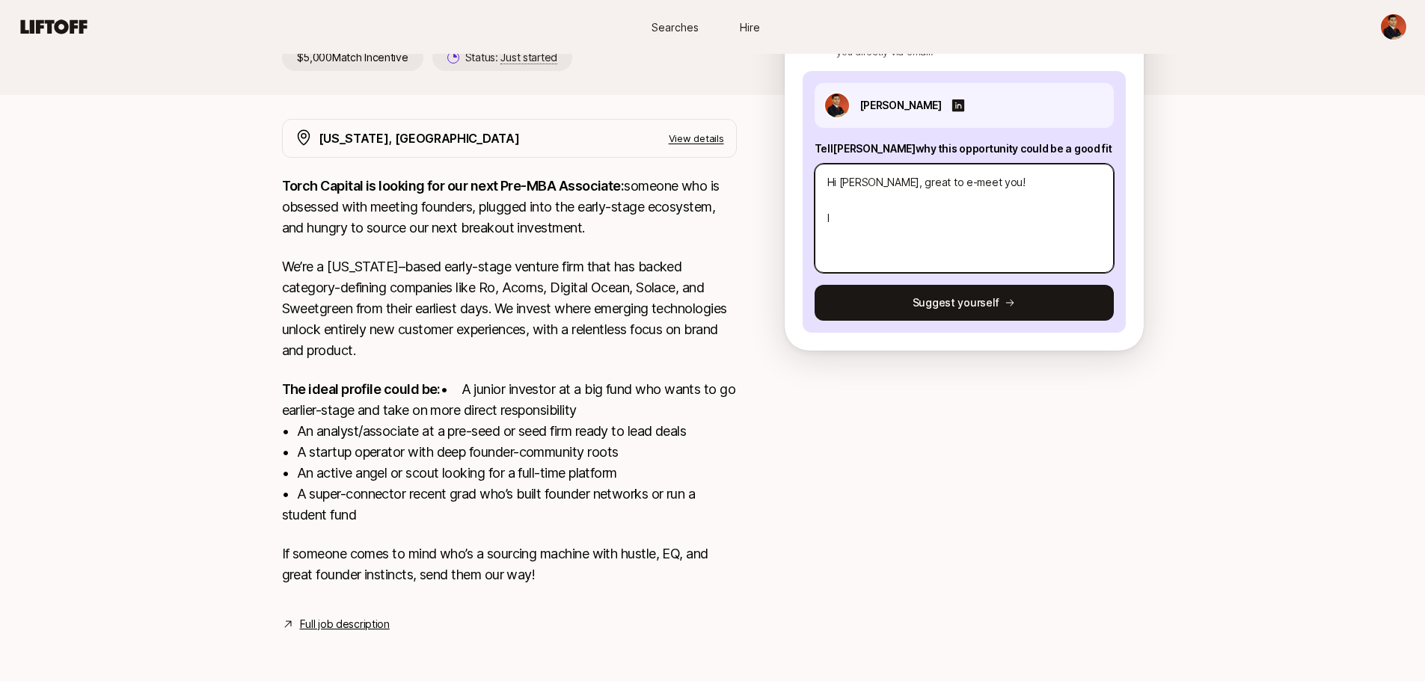
type textarea "x"
type textarea "Hi [PERSON_NAME], great to e-meet you! I t"
type textarea "x"
type textarea "Hi [PERSON_NAME], great to e-meet you! I th"
type textarea "x"
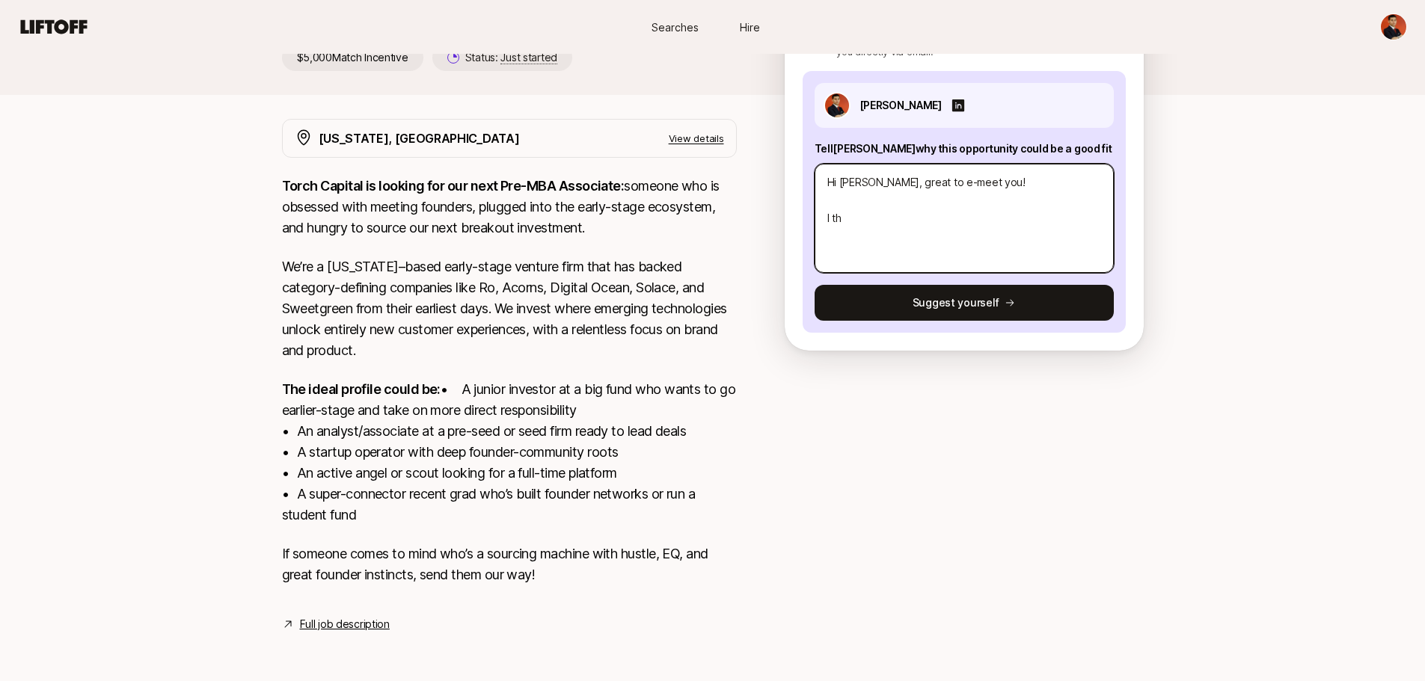
type textarea "Hi [PERSON_NAME], great to e-meet you! I thi"
type textarea "x"
type textarea "Hi [PERSON_NAME], great to e-meet you! I thin"
type textarea "x"
type textarea "Hi [PERSON_NAME], great to e-meet you! I think"
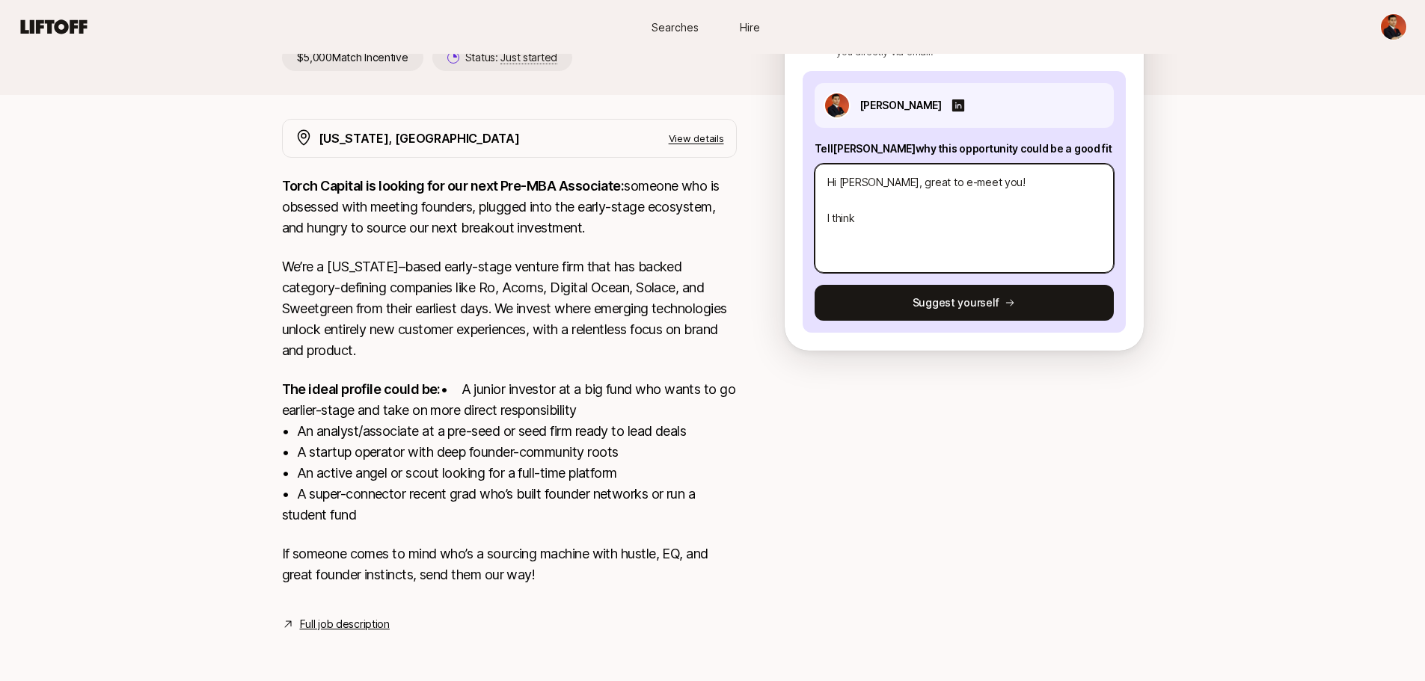
type textarea "x"
type textarea "Hi [PERSON_NAME], great to e-meet you! I think"
type textarea "x"
type textarea "Hi [PERSON_NAME], great to e-meet you! I think I"
type textarea "x"
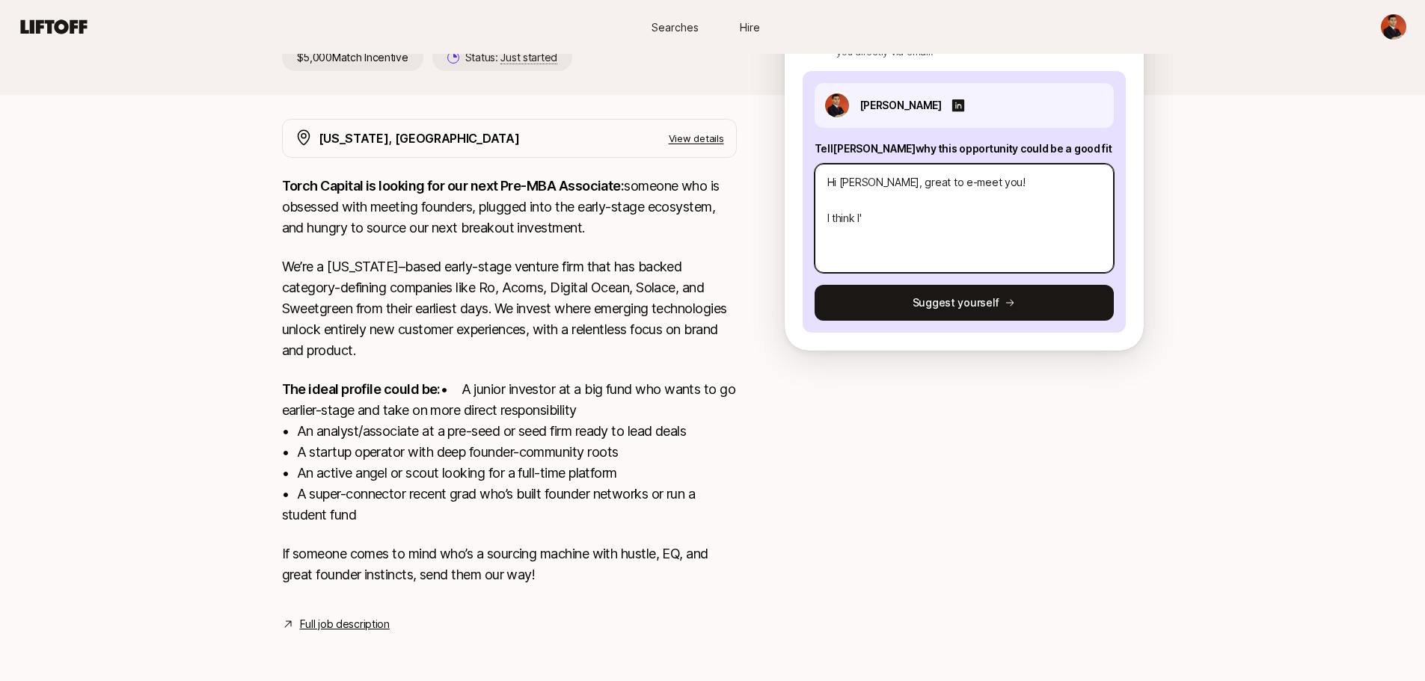
type textarea "Hi [PERSON_NAME], great to e-meet you! I think I'd"
type textarea "x"
type textarea "Hi [PERSON_NAME], great to e-meet you! I think I'd"
type textarea "x"
type textarea "Hi [PERSON_NAME], great to e-meet you! I think I'd b"
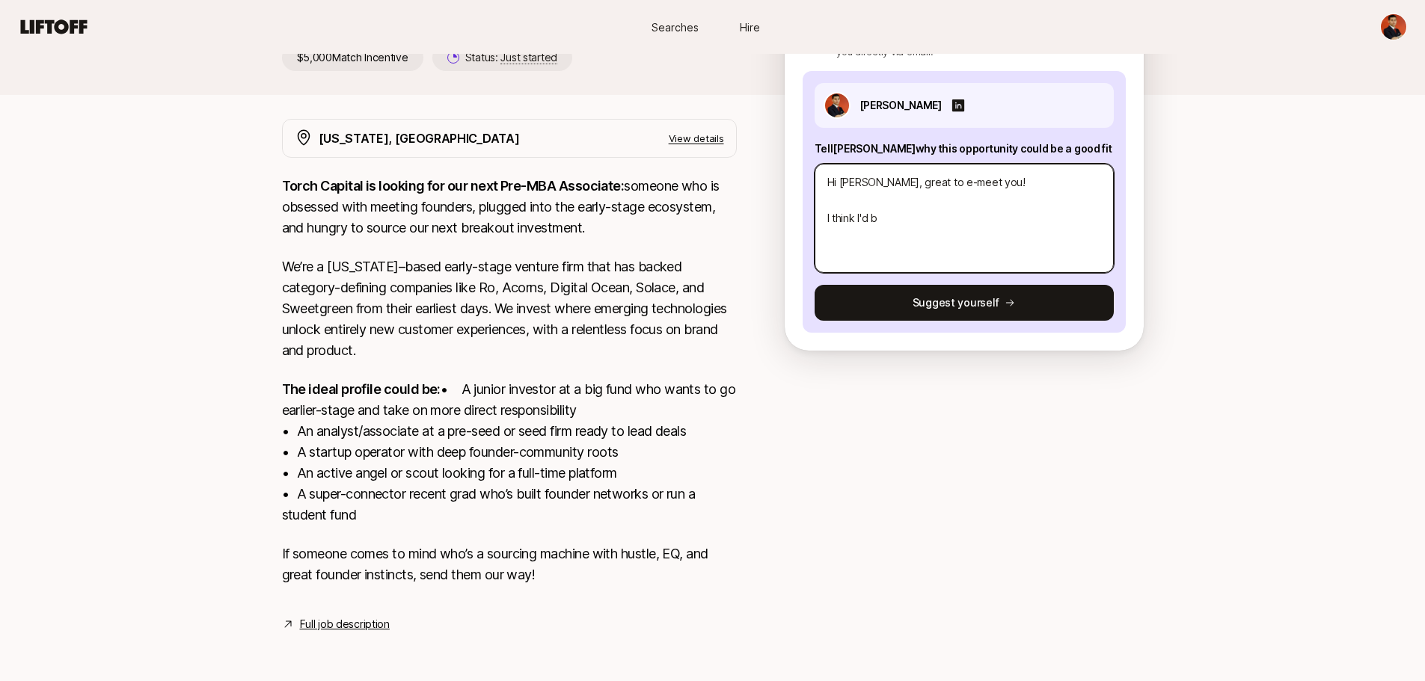
type textarea "x"
type textarea "Hi [PERSON_NAME], great to e-meet you! I think I'd be"
type textarea "x"
type textarea "Hi [PERSON_NAME], great to e-meet you! I think I'd be"
type textarea "x"
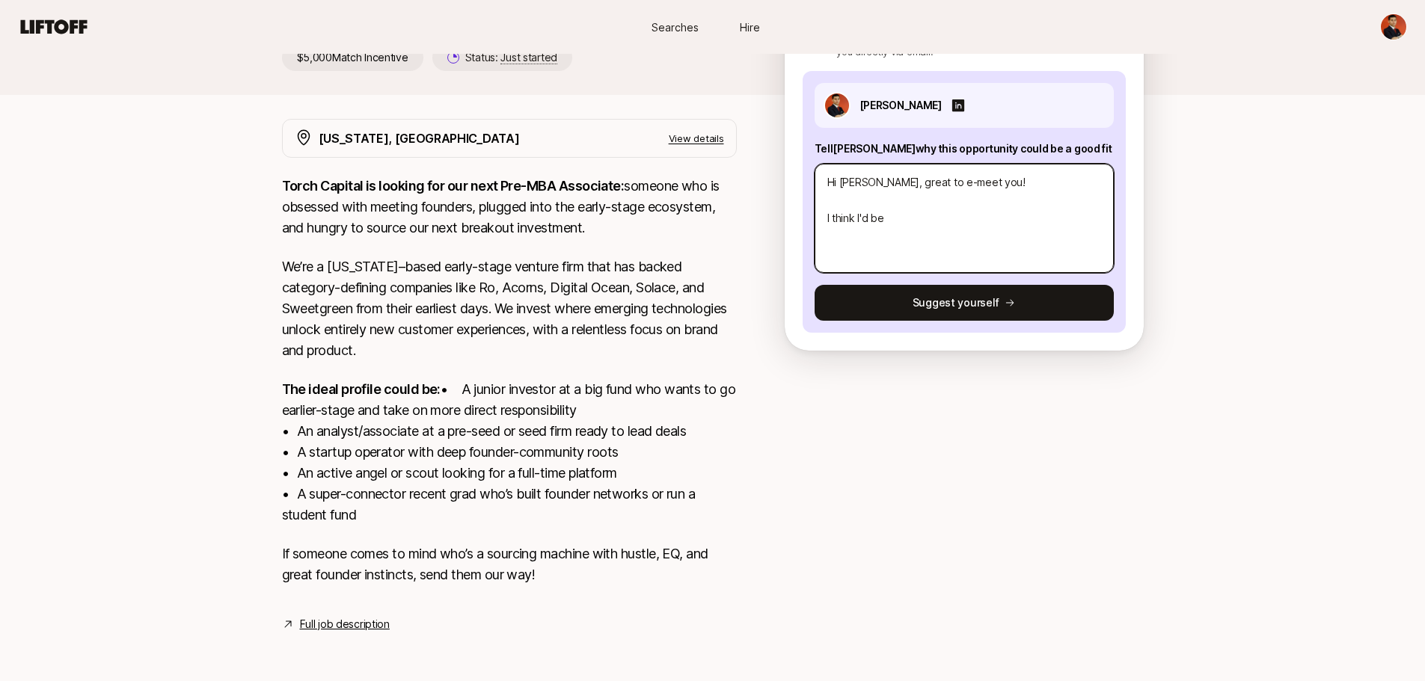
type textarea "Hi [PERSON_NAME], great to e-meet you! I think I'd be a"
type textarea "x"
type textarea "Hi [PERSON_NAME], great to e-meet you! I think I'd be a"
type textarea "x"
type textarea "Hi [PERSON_NAME], great to e-meet you! I think I'd be a g"
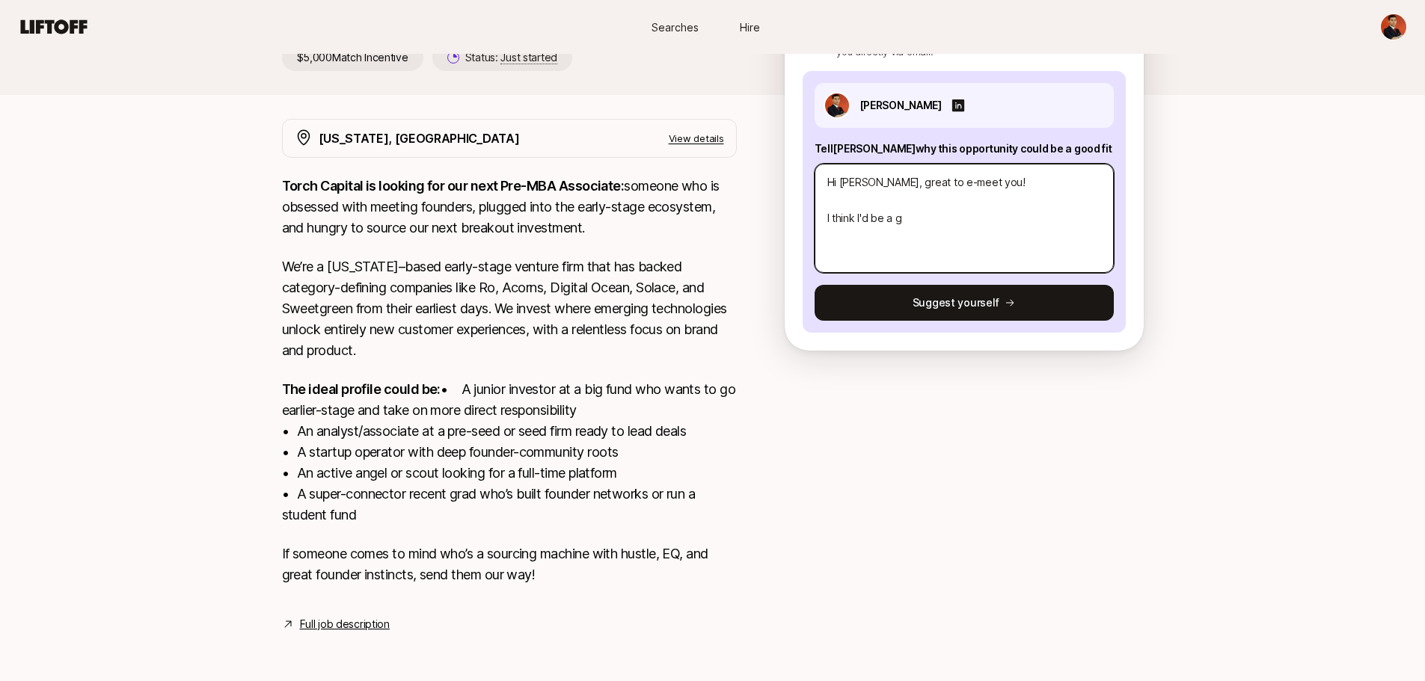
type textarea "x"
type textarea "Hi [PERSON_NAME], great to e-meet you! I think I'd be a go"
type textarea "x"
type textarea "Hi [PERSON_NAME], great to e-meet you! I think I'd be a goo"
type textarea "x"
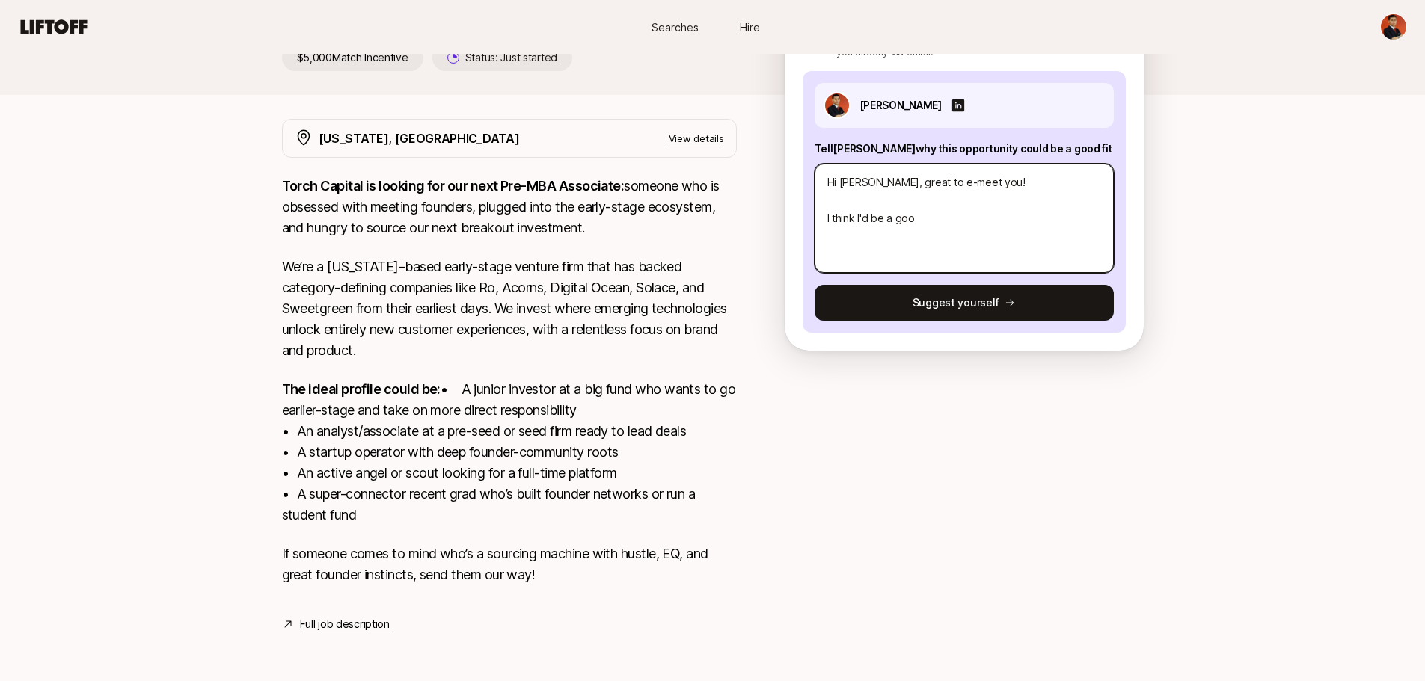
type textarea "Hi [PERSON_NAME], great to e-meet you! I think I'd be a good"
type textarea "x"
type textarea "Hi [PERSON_NAME], great to e-meet you! I think I'd be a good"
type textarea "x"
type textarea "Hi [PERSON_NAME], great to e-meet you! I think I'd be a good f"
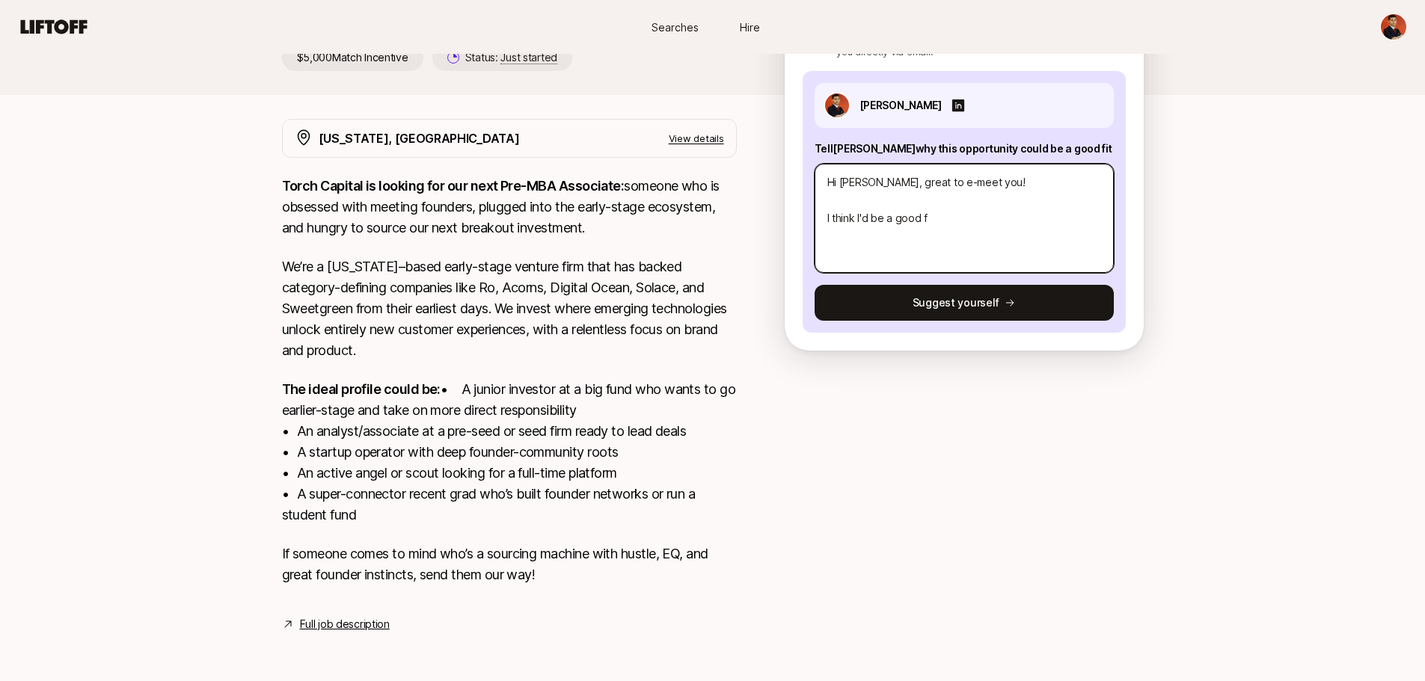
type textarea "x"
type textarea "Hi [PERSON_NAME], great to e-meet you! I think I'd be a good fi"
type textarea "x"
type textarea "Hi [PERSON_NAME], great to e-meet you! I think I'd be a good fit"
type textarea "x"
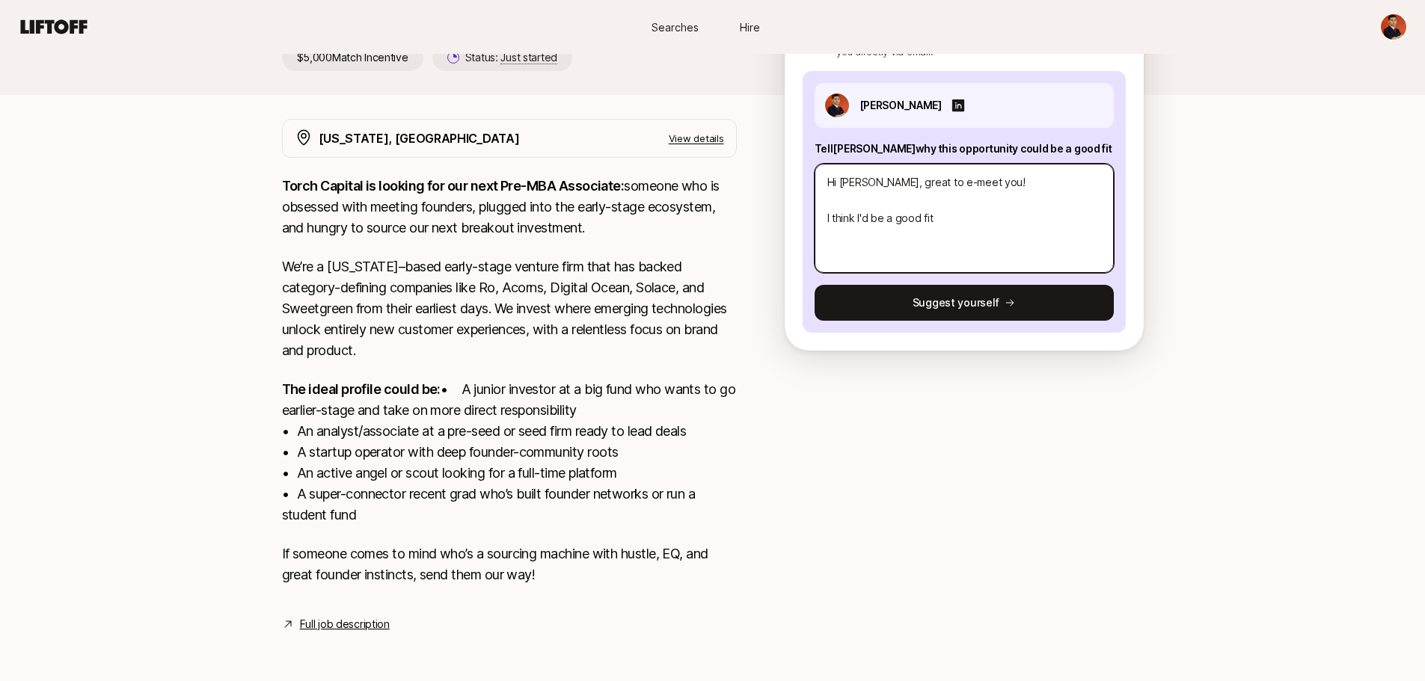
type textarea "Hi [PERSON_NAME], great to e-meet you! I think I'd be a good fit"
type textarea "x"
type textarea "Hi [PERSON_NAME], great to e-meet you! I think I'd be a good fit f"
type textarea "x"
type textarea "Hi [PERSON_NAME], great to e-meet you! I think I'd be a good fit fo"
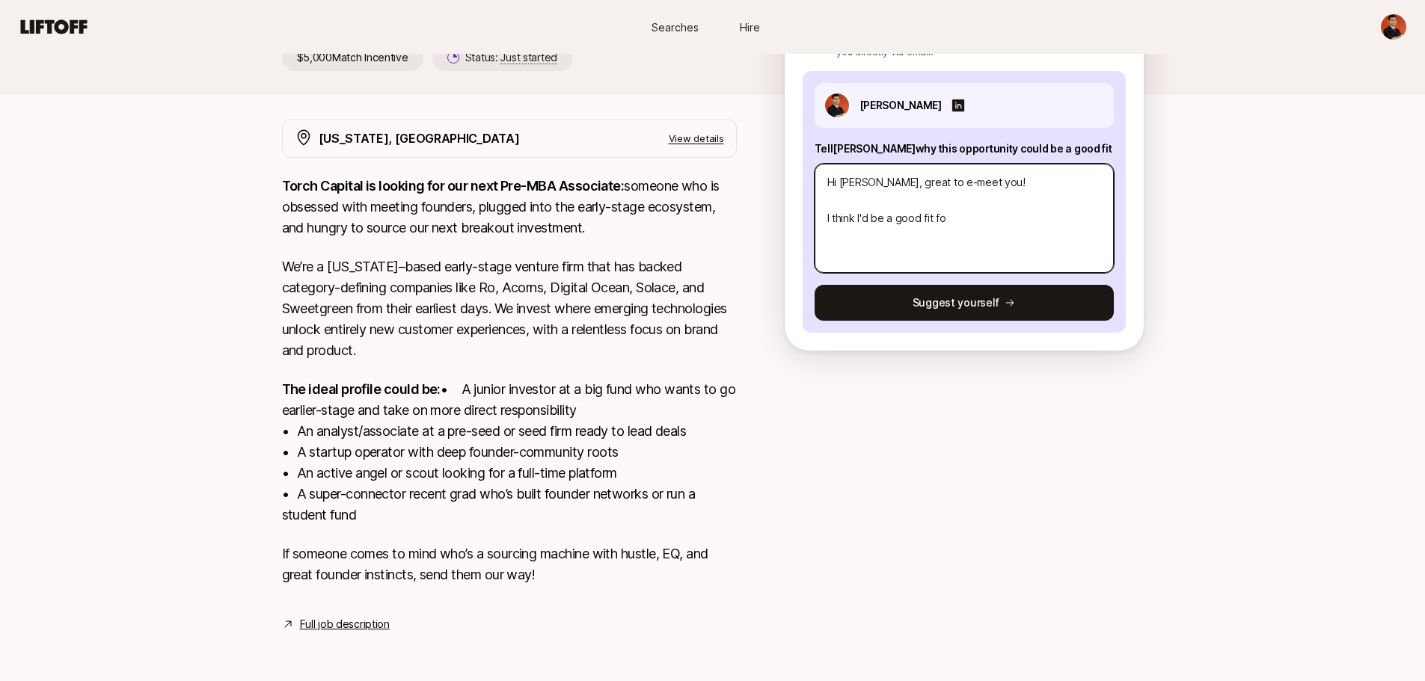
type textarea "x"
type textarea "Hi [PERSON_NAME], great to e-meet you! I think I'd be a good fit for"
type textarea "x"
type textarea "Hi [PERSON_NAME], great to e-meet you! I think I'd be a good fit for"
type textarea "x"
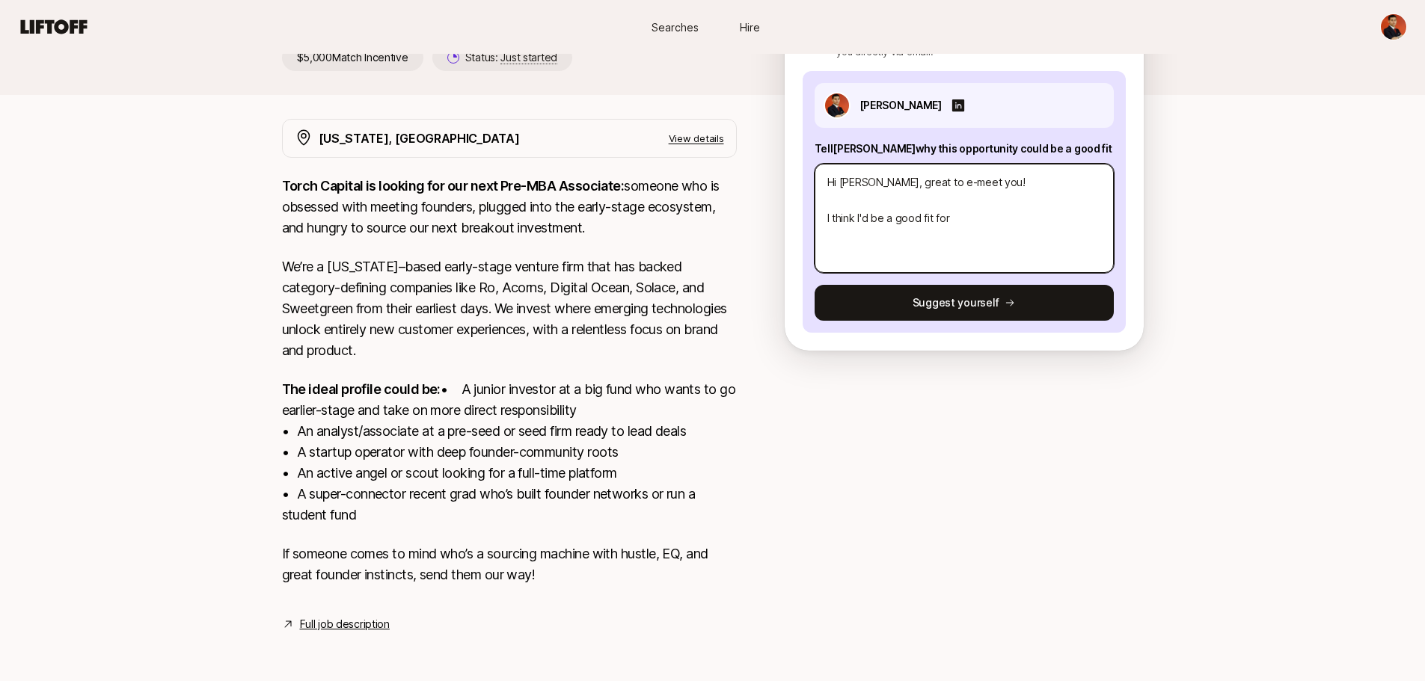
type textarea "Hi [PERSON_NAME], great to e-meet you! I think I'd be a good fit for t"
type textarea "x"
type textarea "Hi [PERSON_NAME], great to e-meet you! I think I'd be a good fit for th"
type textarea "x"
type textarea "Hi [PERSON_NAME], great to e-meet you! I think I'd be a good fit for thi"
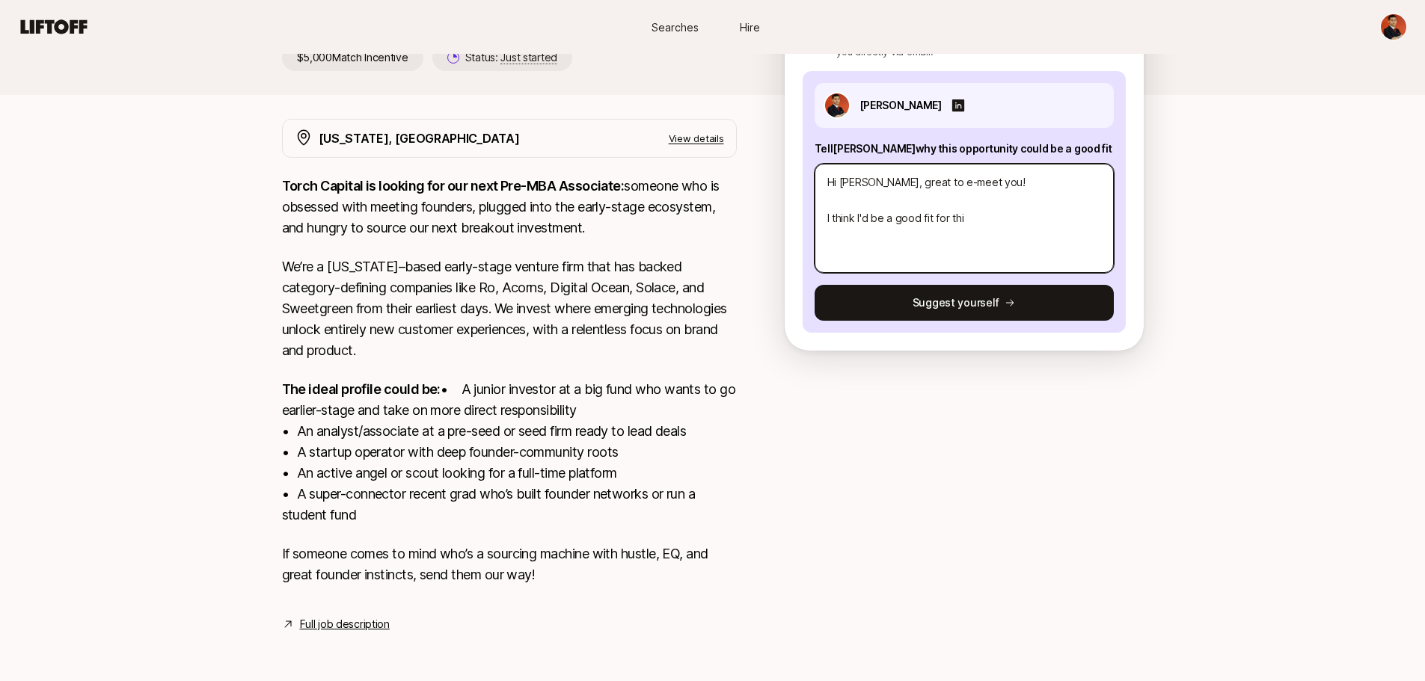
type textarea "x"
type textarea "Hi [PERSON_NAME], great to e-meet you! I think I'd be a good fit for this"
type textarea "x"
type textarea "Hi [PERSON_NAME], great to e-meet you! I think I'd be a good fit for this"
type textarea "x"
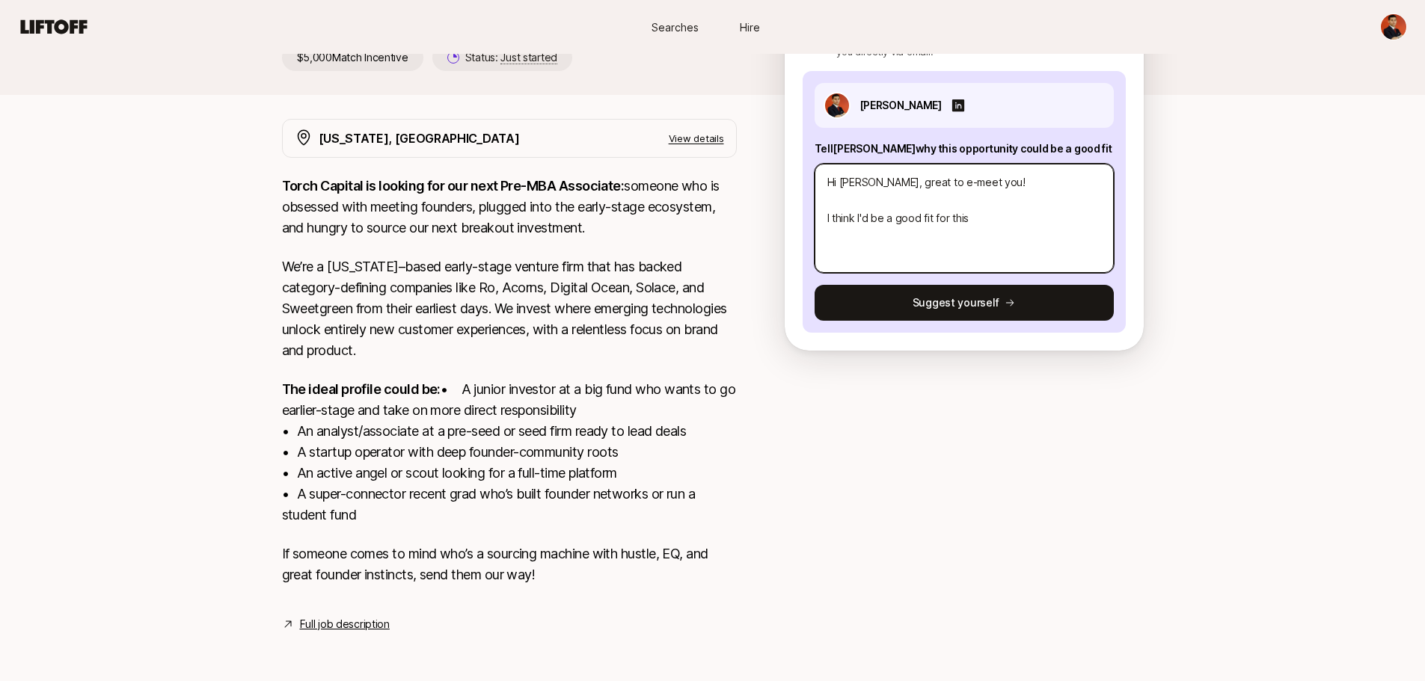
type textarea "Hi [PERSON_NAME], great to e-meet you! I think I'd be a good fit for this r"
type textarea "x"
type textarea "Hi [PERSON_NAME], great to e-meet you! I think I'd be a good fit for this ro"
type textarea "x"
type textarea "Hi [PERSON_NAME], great to e-meet you! I think I'd be a good fit for this rol"
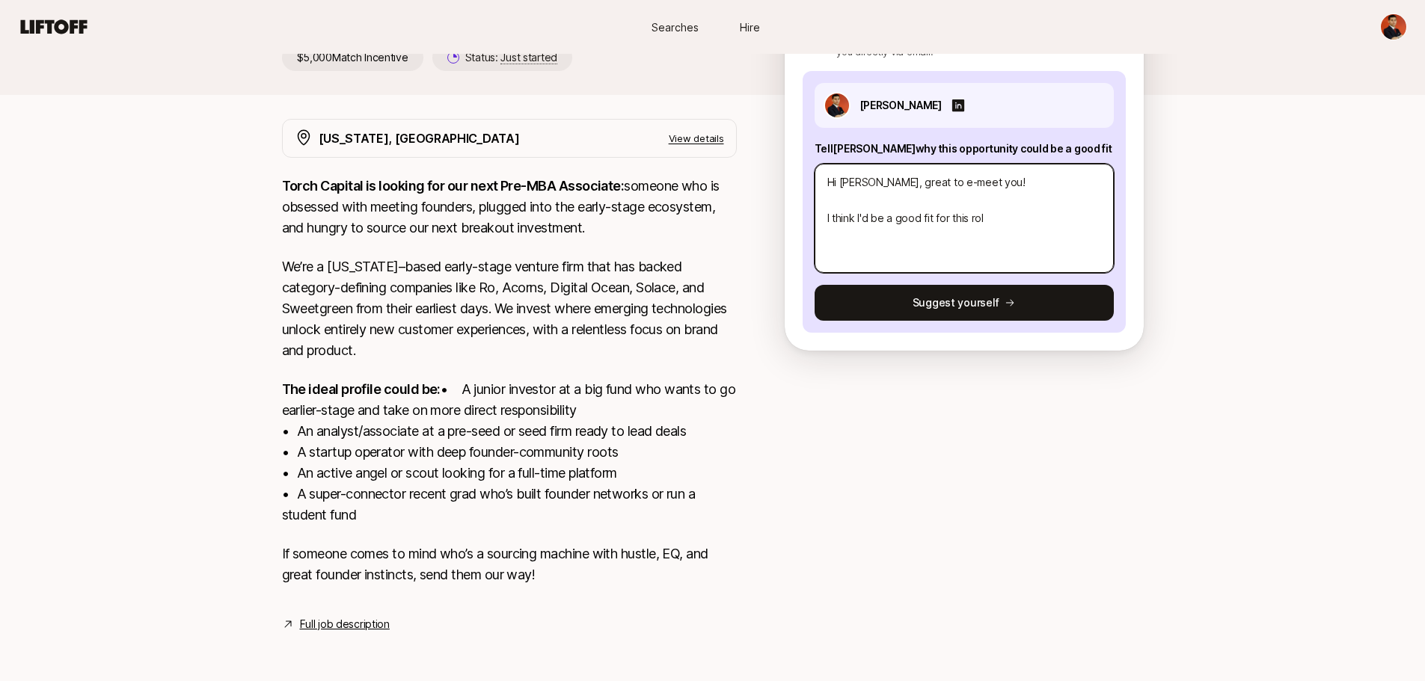
type textarea "x"
type textarea "Hi [PERSON_NAME], great to e-meet you! I think I'd be a good fit for this role"
type textarea "x"
type textarea "Hi [PERSON_NAME], great to e-meet you! I think I'd be a good fit for this role"
type textarea "x"
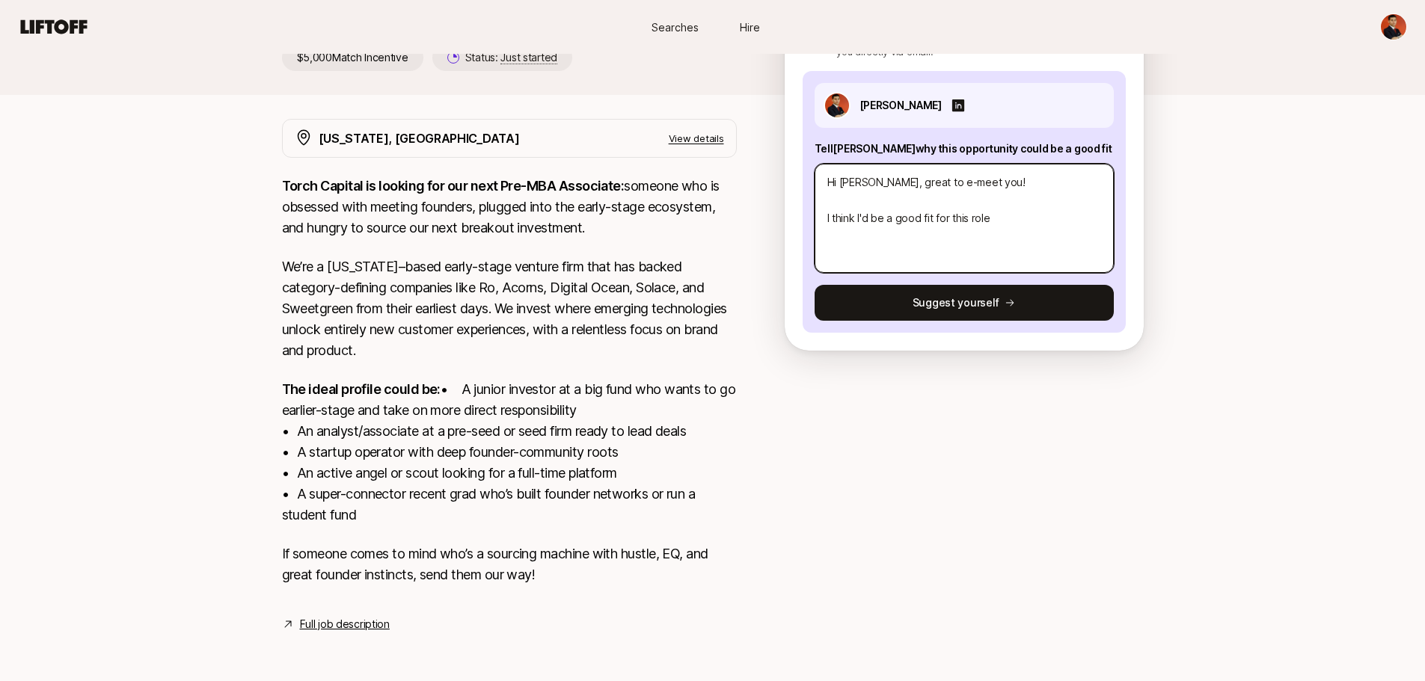
type textarea "Hi [PERSON_NAME], great to e-meet you! I think I'd be a good fit for this role g"
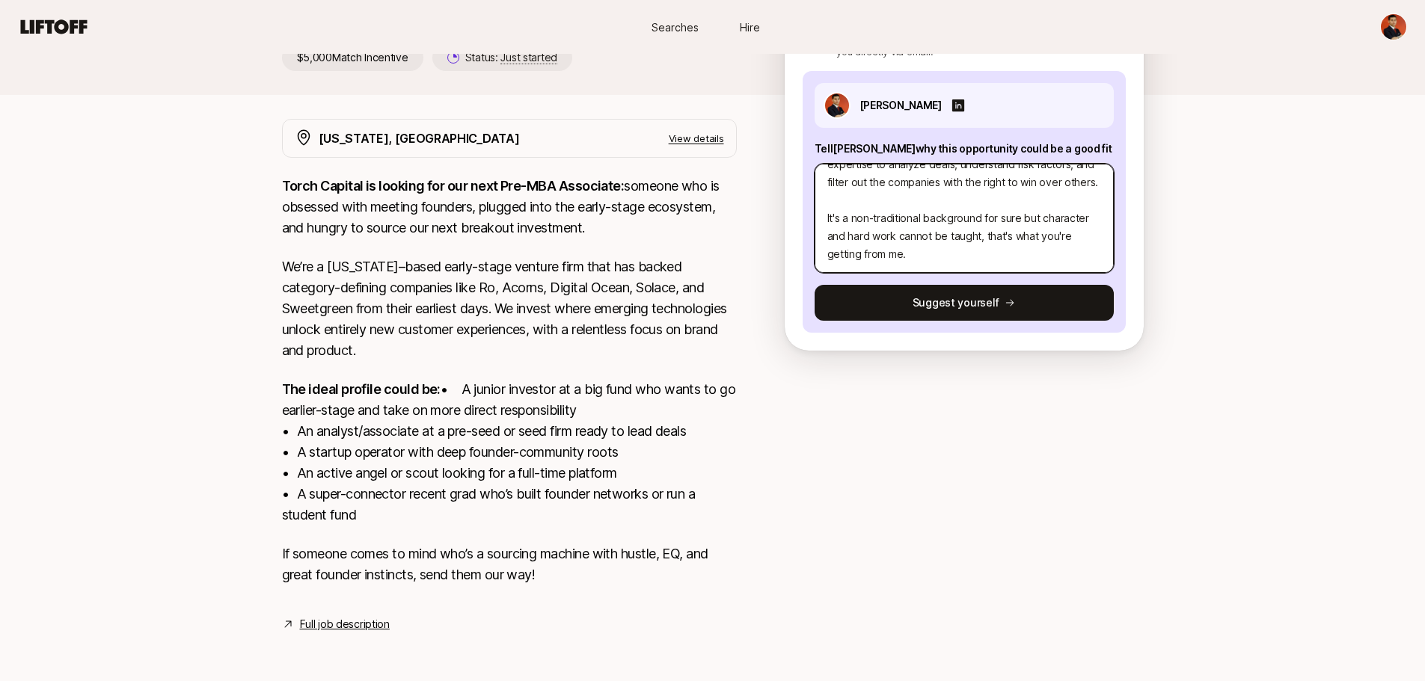
scroll to position [215, 0]
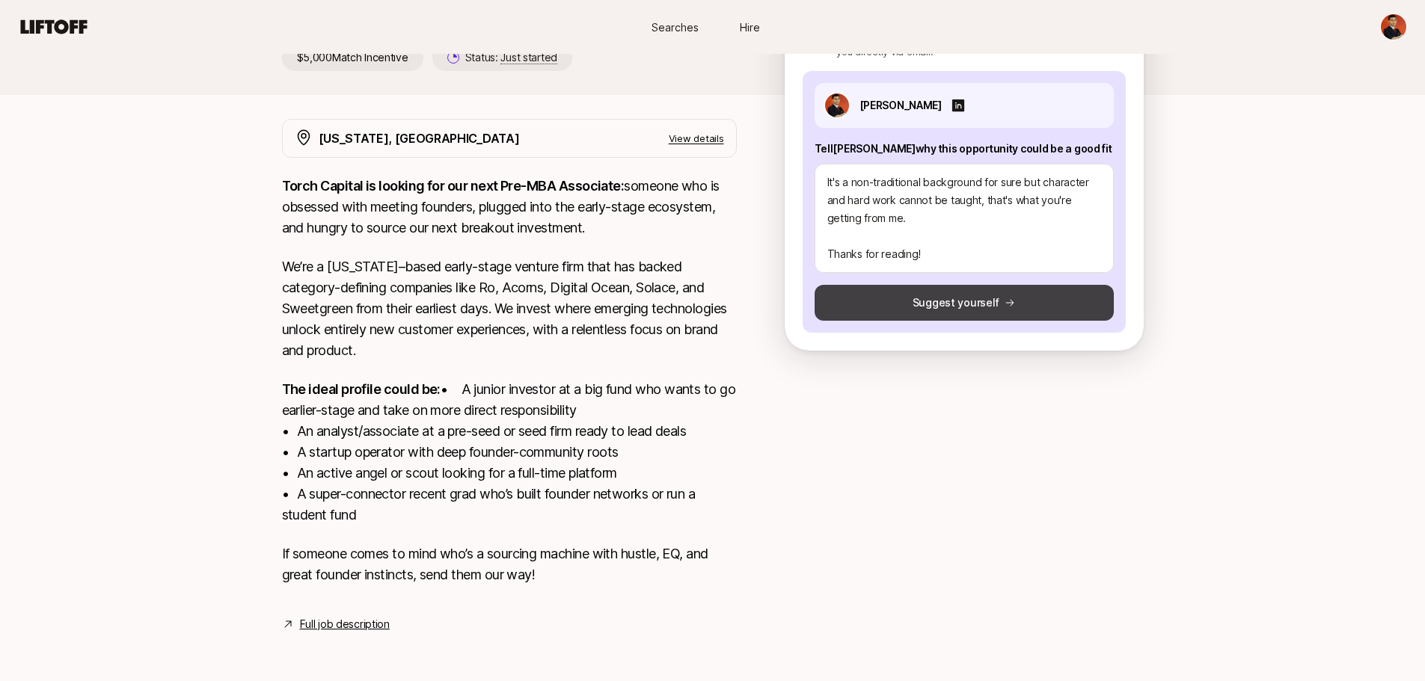
click at [977, 298] on button "Suggest yourself" at bounding box center [963, 303] width 299 height 36
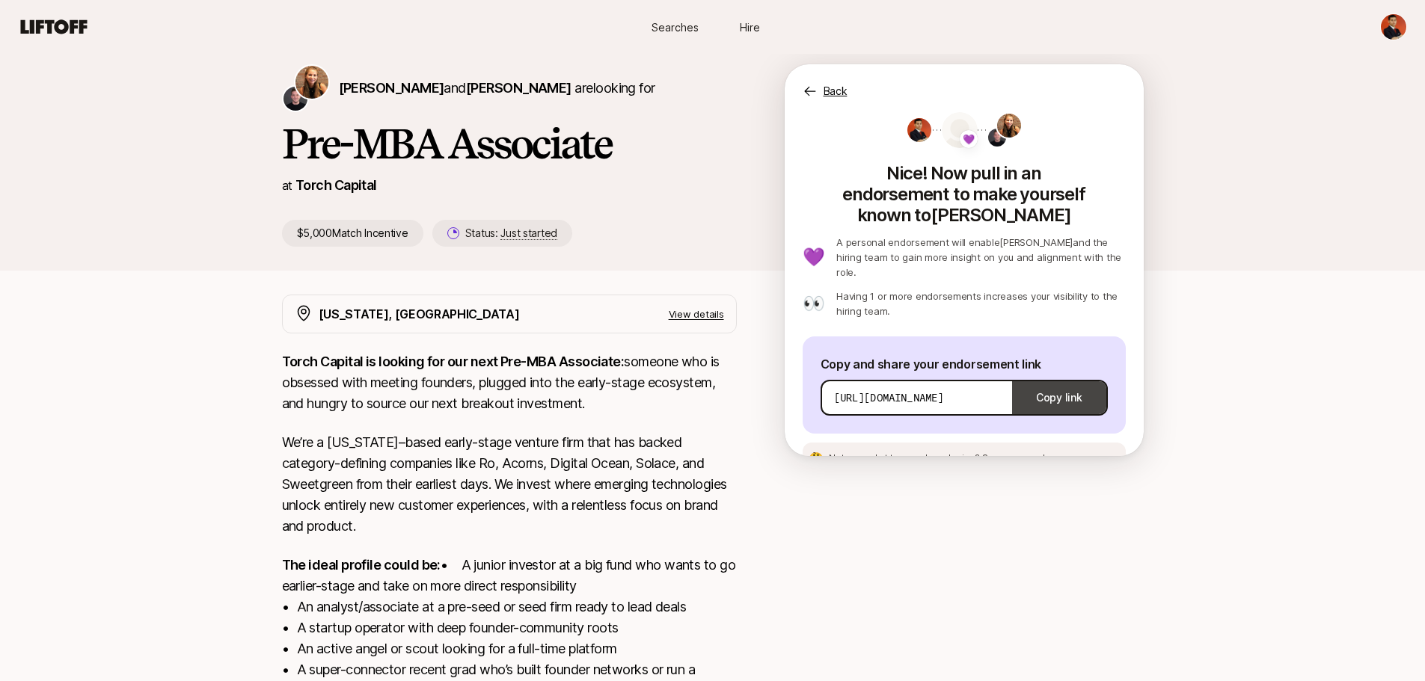
scroll to position [22, 0]
